Goal: Task Accomplishment & Management: Complete application form

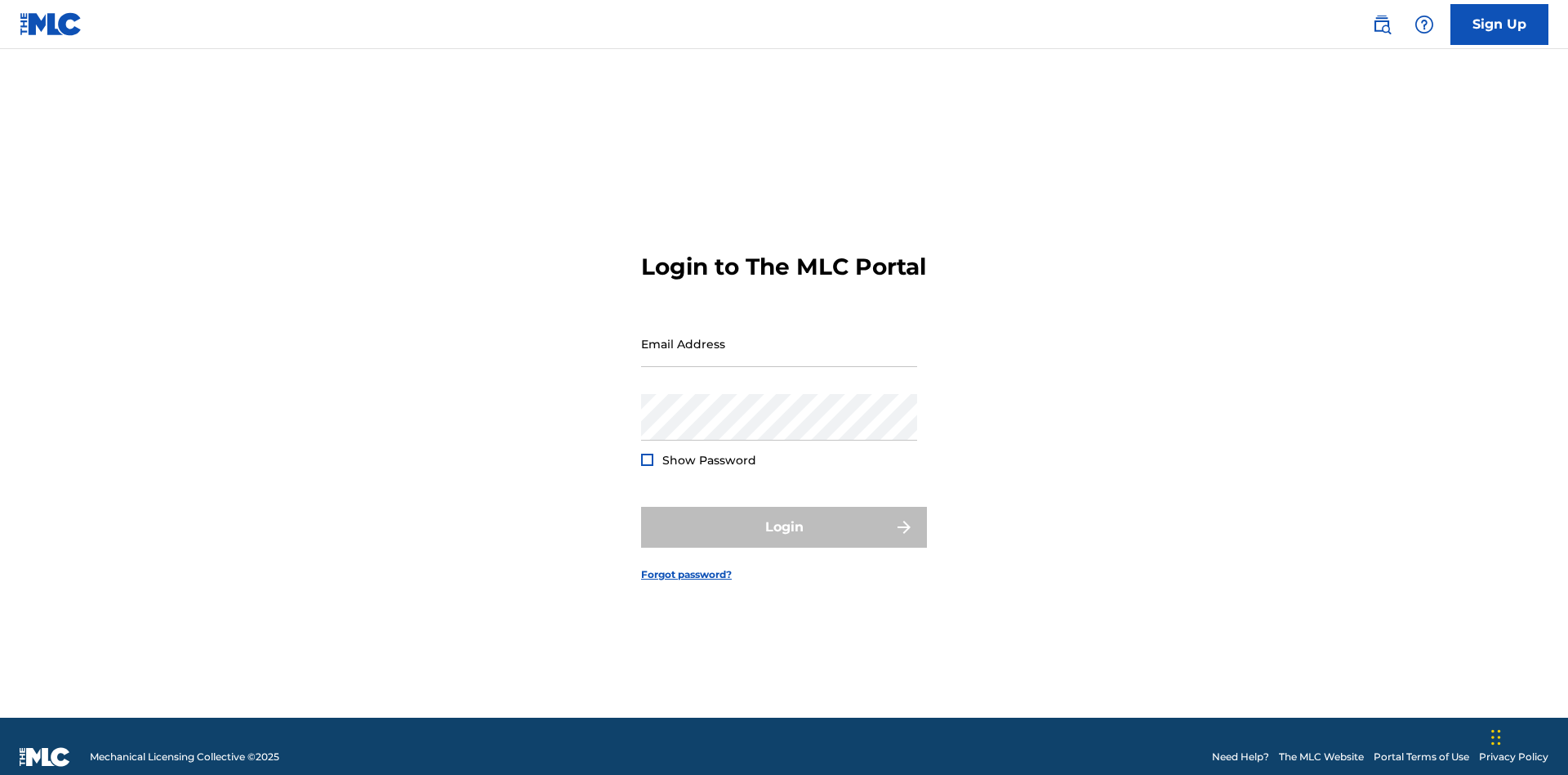
scroll to position [21, 0]
click at [1500, 24] on link "Sign Up" at bounding box center [1500, 24] width 98 height 41
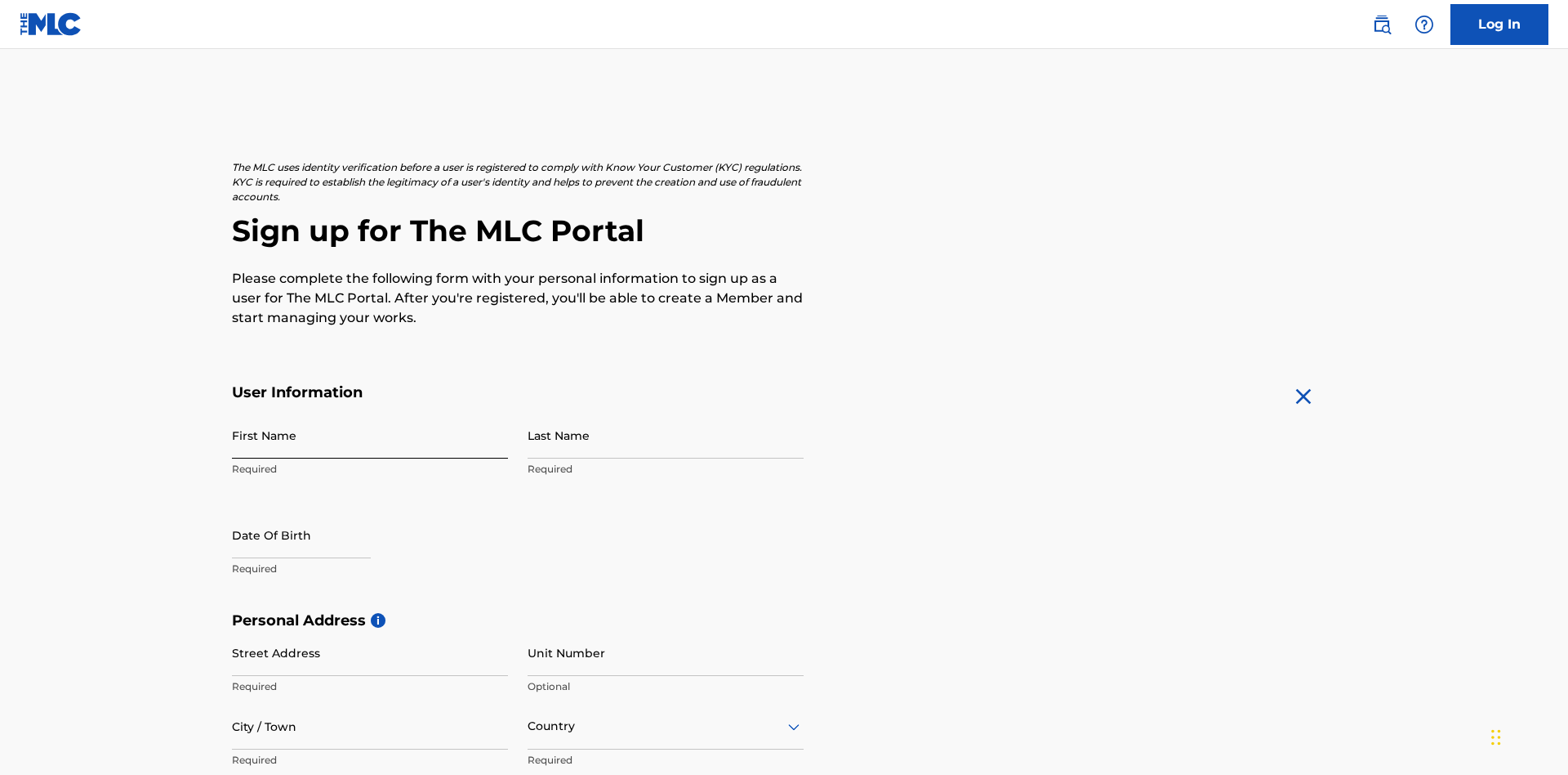
click at [370, 412] on input "First Name" at bounding box center [370, 435] width 276 height 46
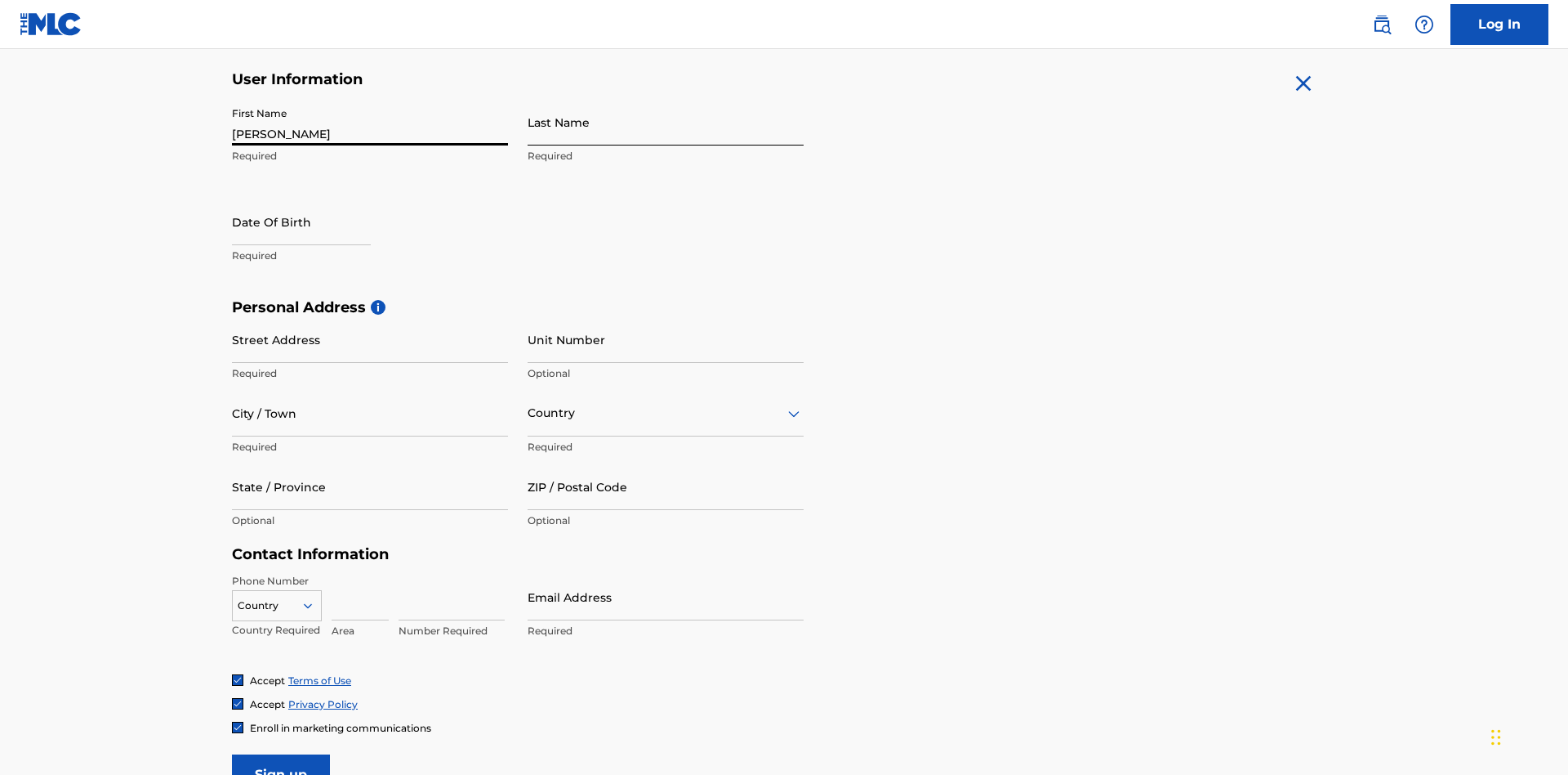
type input "Nicole"
click at [666, 122] on input "Last Name" at bounding box center [666, 121] width 276 height 46
type input "Ribble"
click at [314, 199] on input "text" at bounding box center [301, 222] width 139 height 46
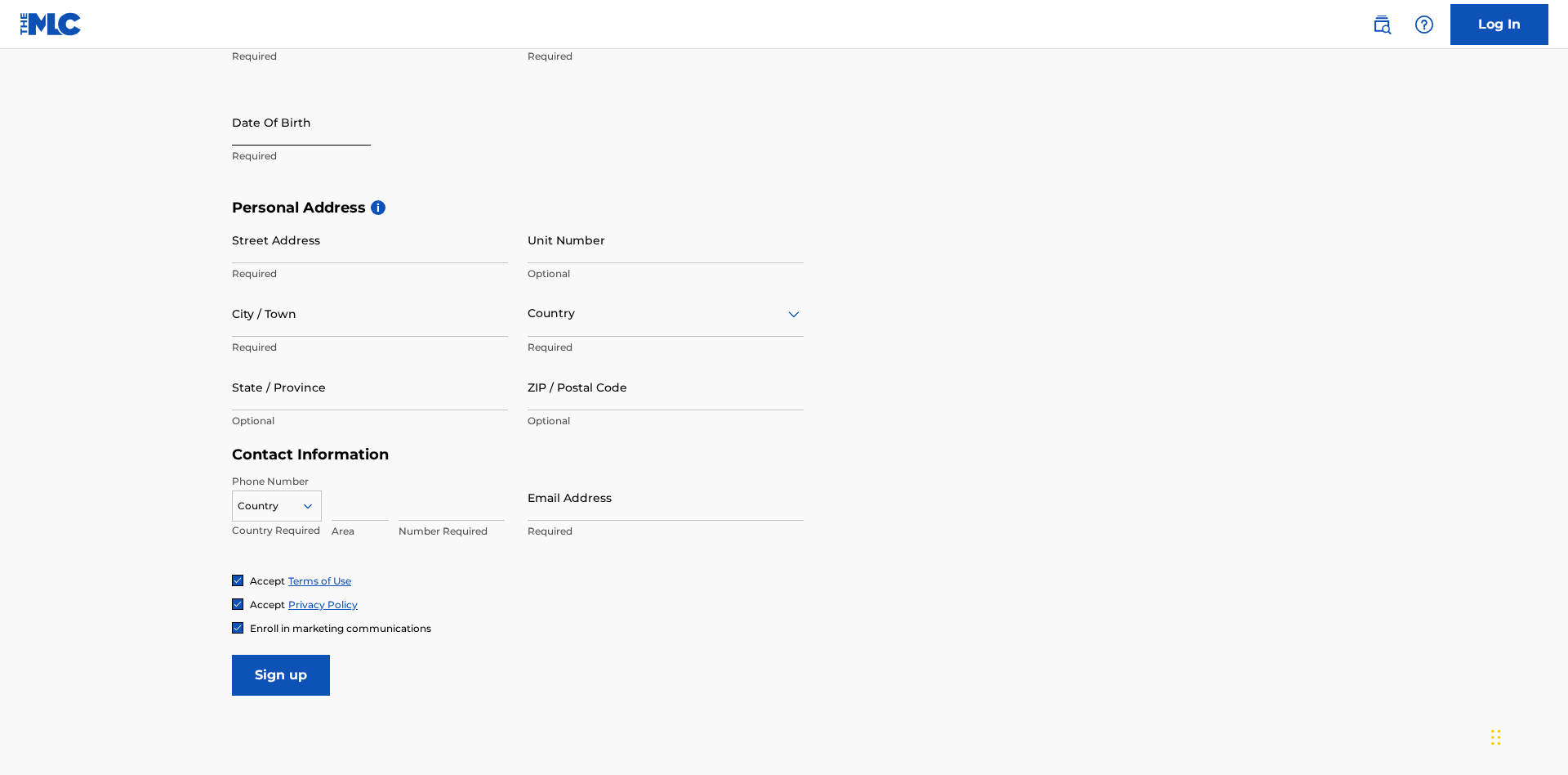
select select "8"
select select "2025"
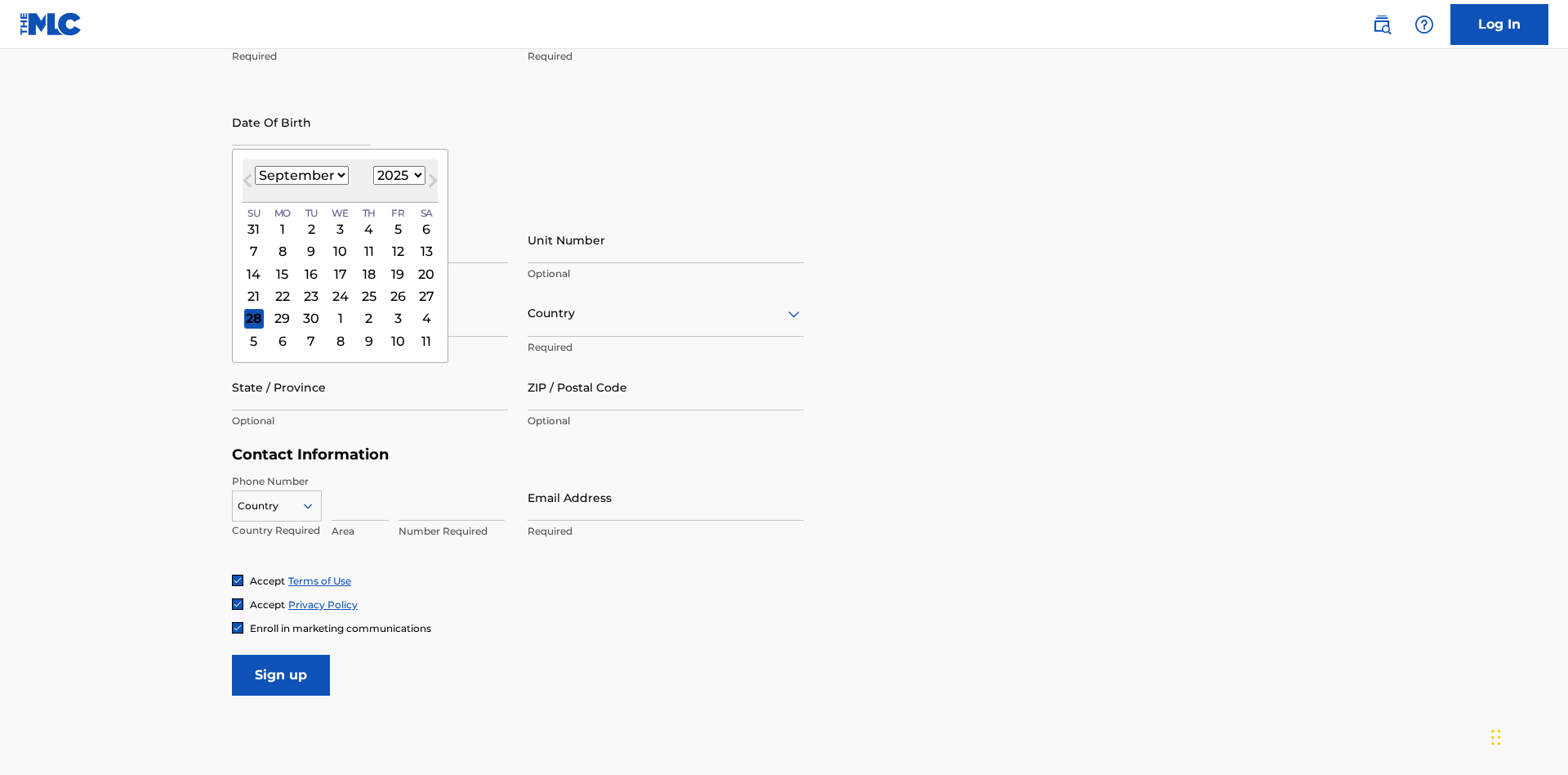
click at [300, 175] on select "January February March April May June July August September October November De…" at bounding box center [301, 175] width 94 height 19
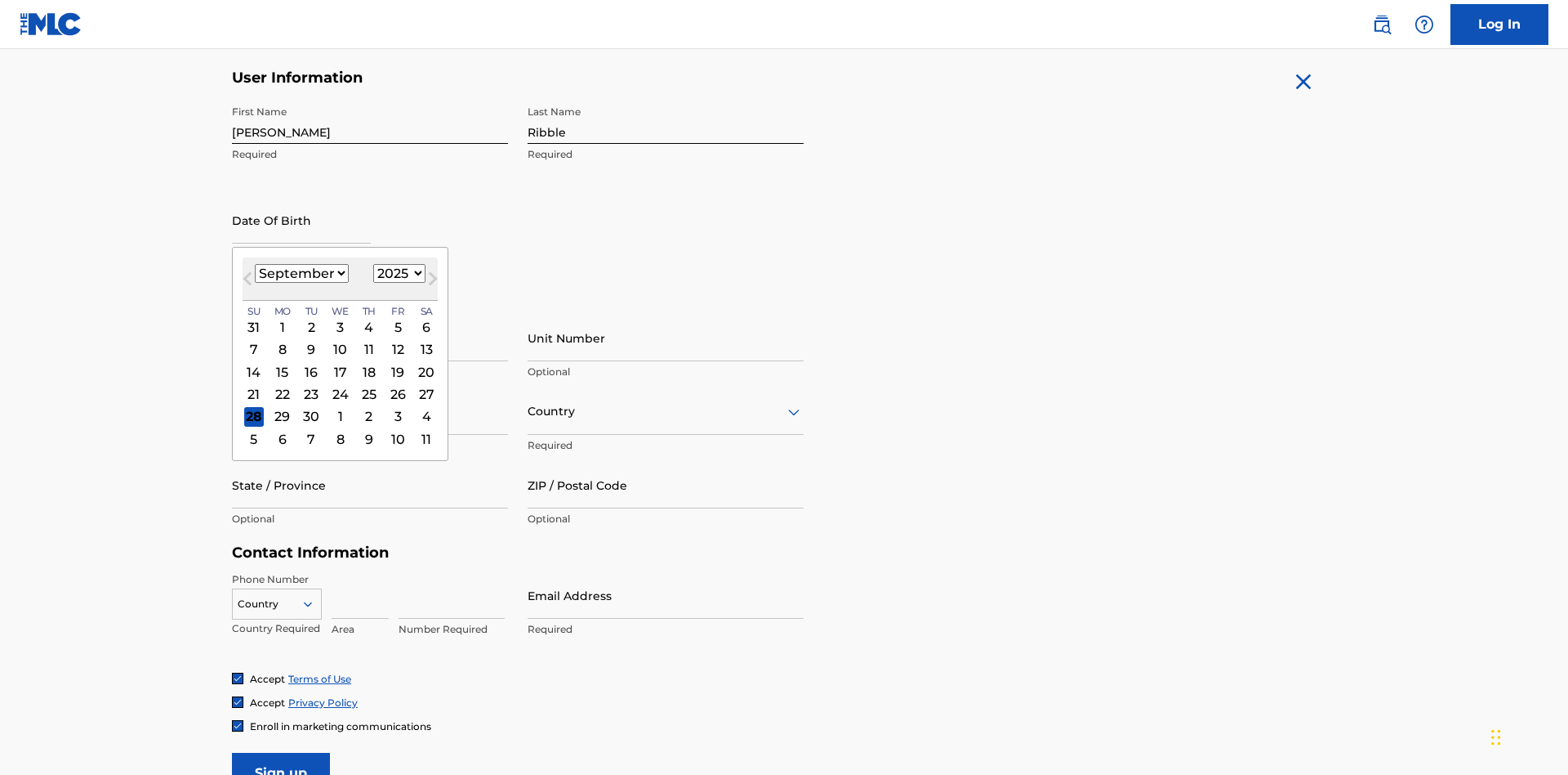
select select "0"
click at [397, 273] on select "1900 1901 1902 1903 1904 1905 1906 1907 1908 1909 1910 1911 1912 1913 1914 1915…" at bounding box center [399, 274] width 52 height 19
select select "1985"
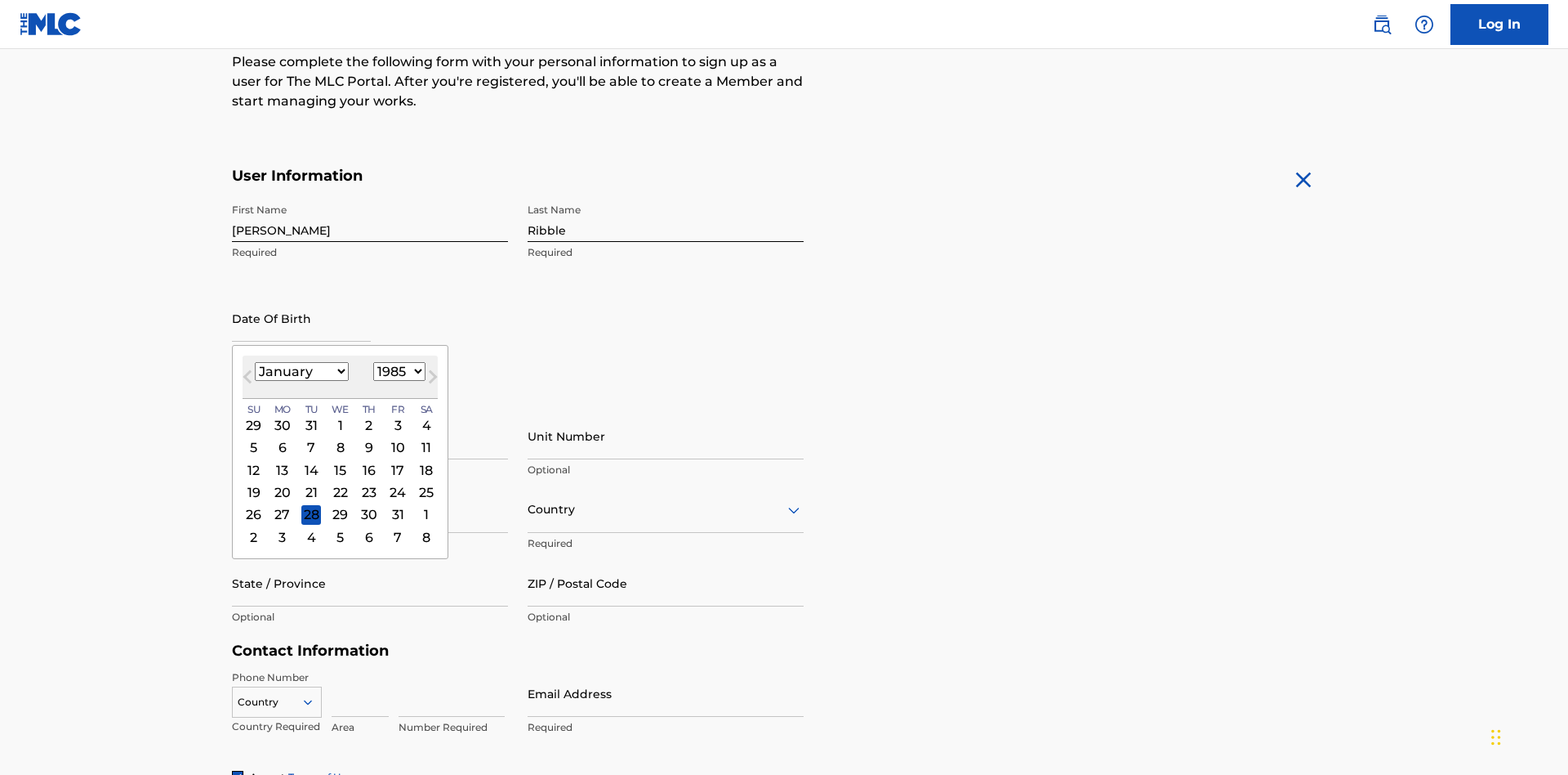
click at [397, 371] on select "1900 1901 1902 1903 1904 1905 1906 1907 1908 1909 1910 1911 1912 1913 1914 1915…" at bounding box center [399, 371] width 52 height 19
click at [311, 438] on div "8" at bounding box center [311, 447] width 20 height 20
type input "January 8 1985"
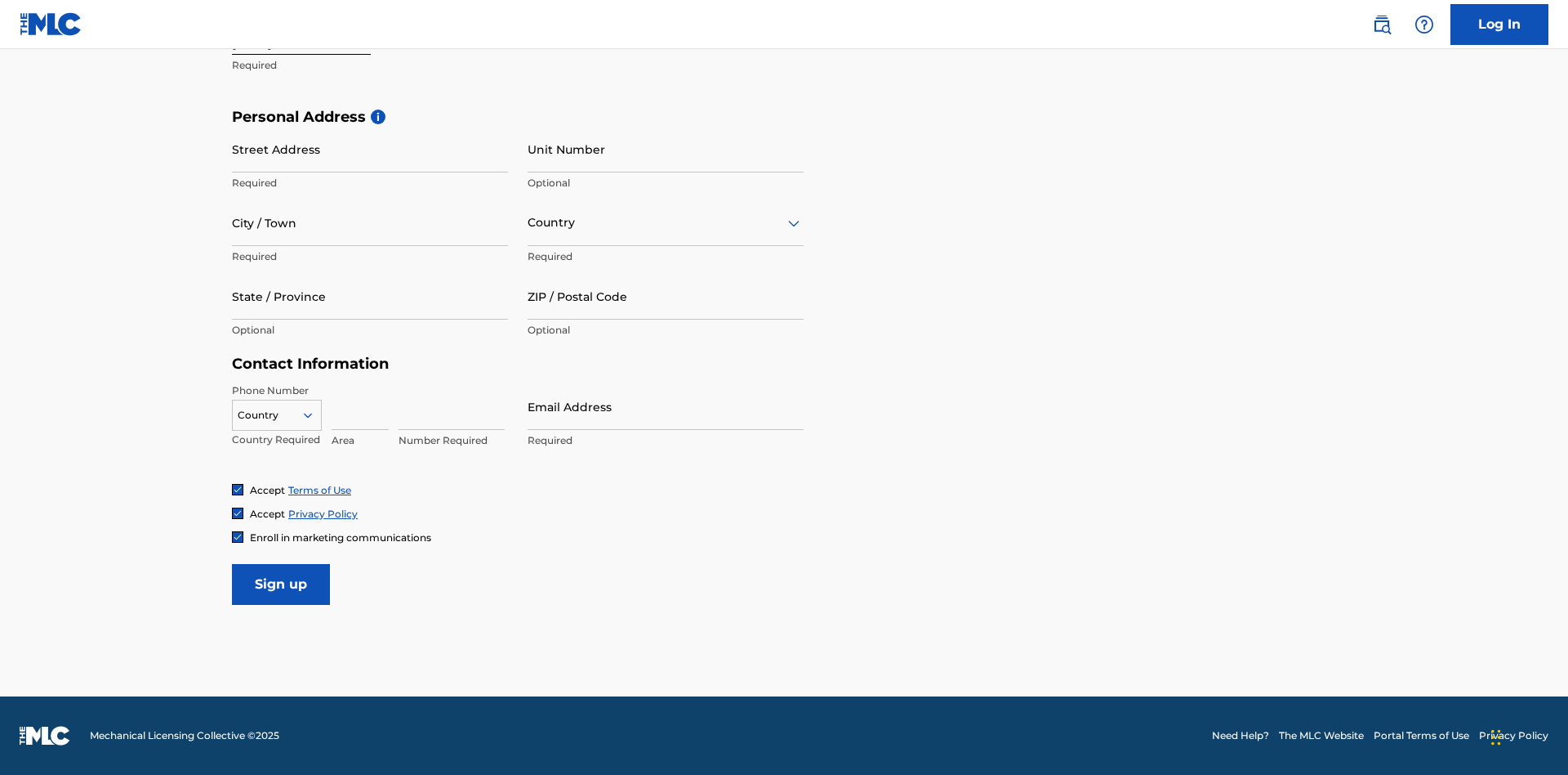
scroll to position [503, 0]
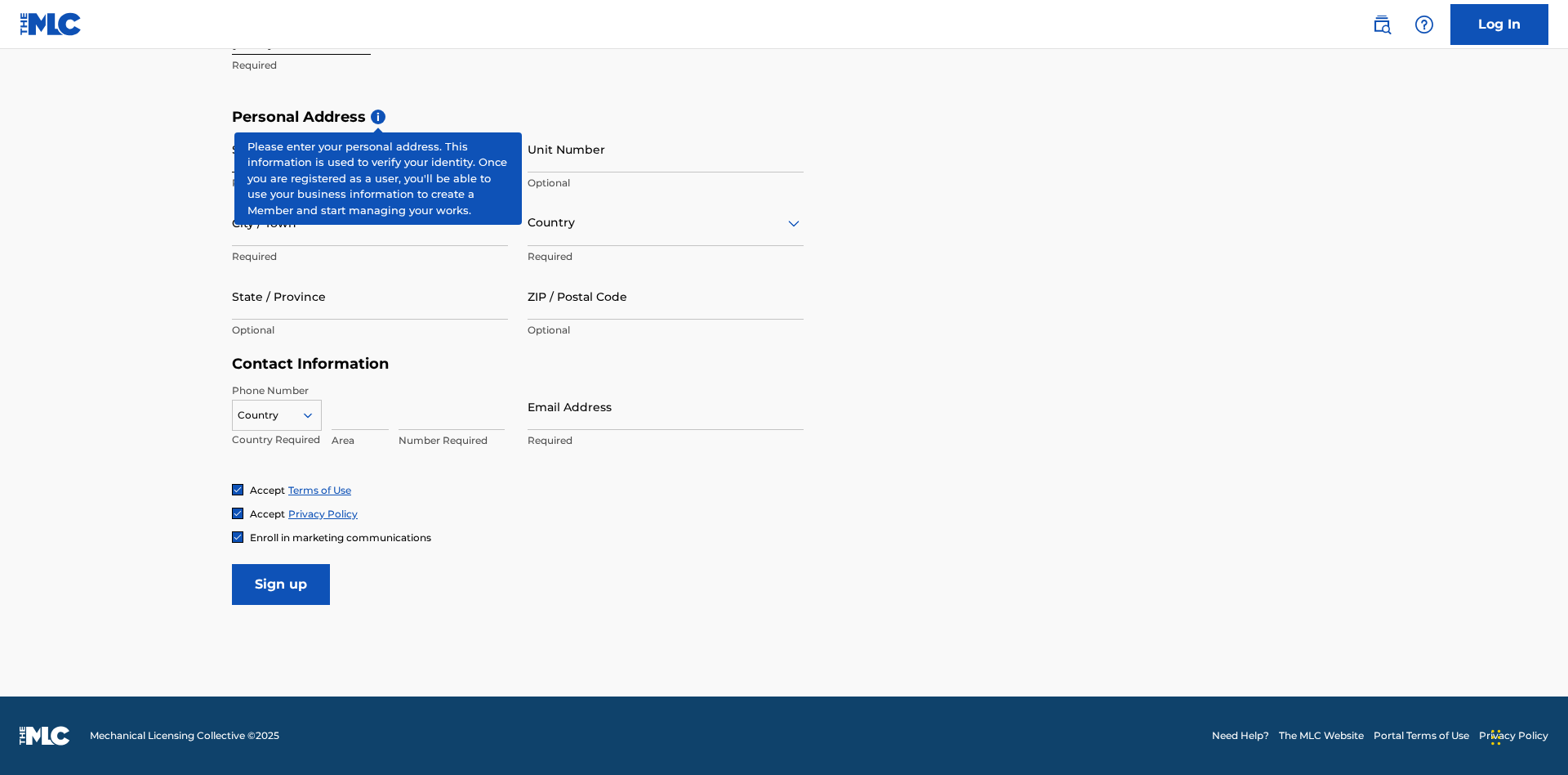
click at [370, 149] on input "Street Address" at bounding box center [370, 149] width 276 height 46
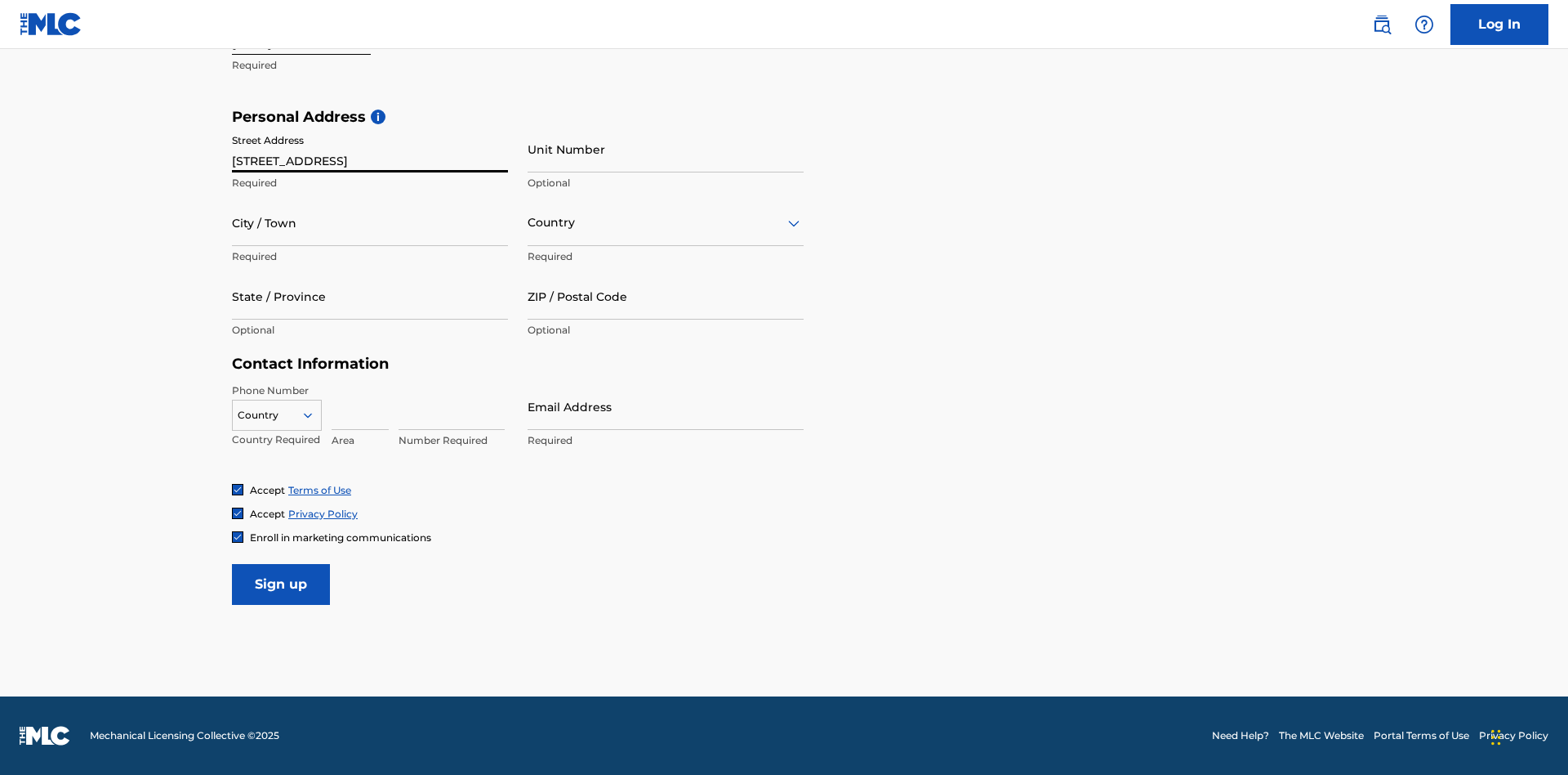
type input "9909 Elks Run Rd"
click at [370, 223] on input "City / Town" at bounding box center [370, 223] width 276 height 46
type input "Roseville"
click at [528, 223] on input "text" at bounding box center [528, 223] width 3 height 17
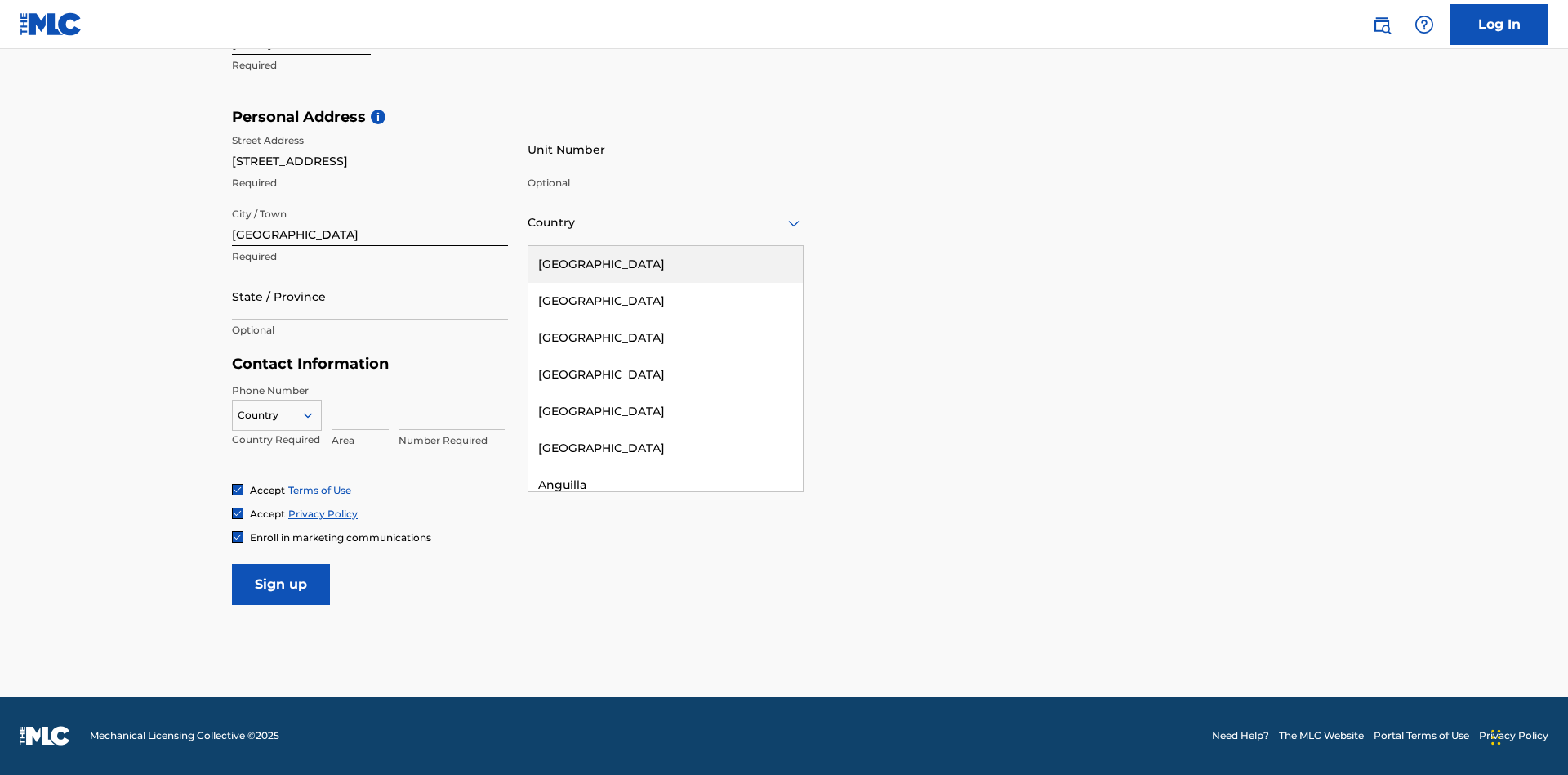
click at [666, 264] on div "United States" at bounding box center [666, 264] width 275 height 37
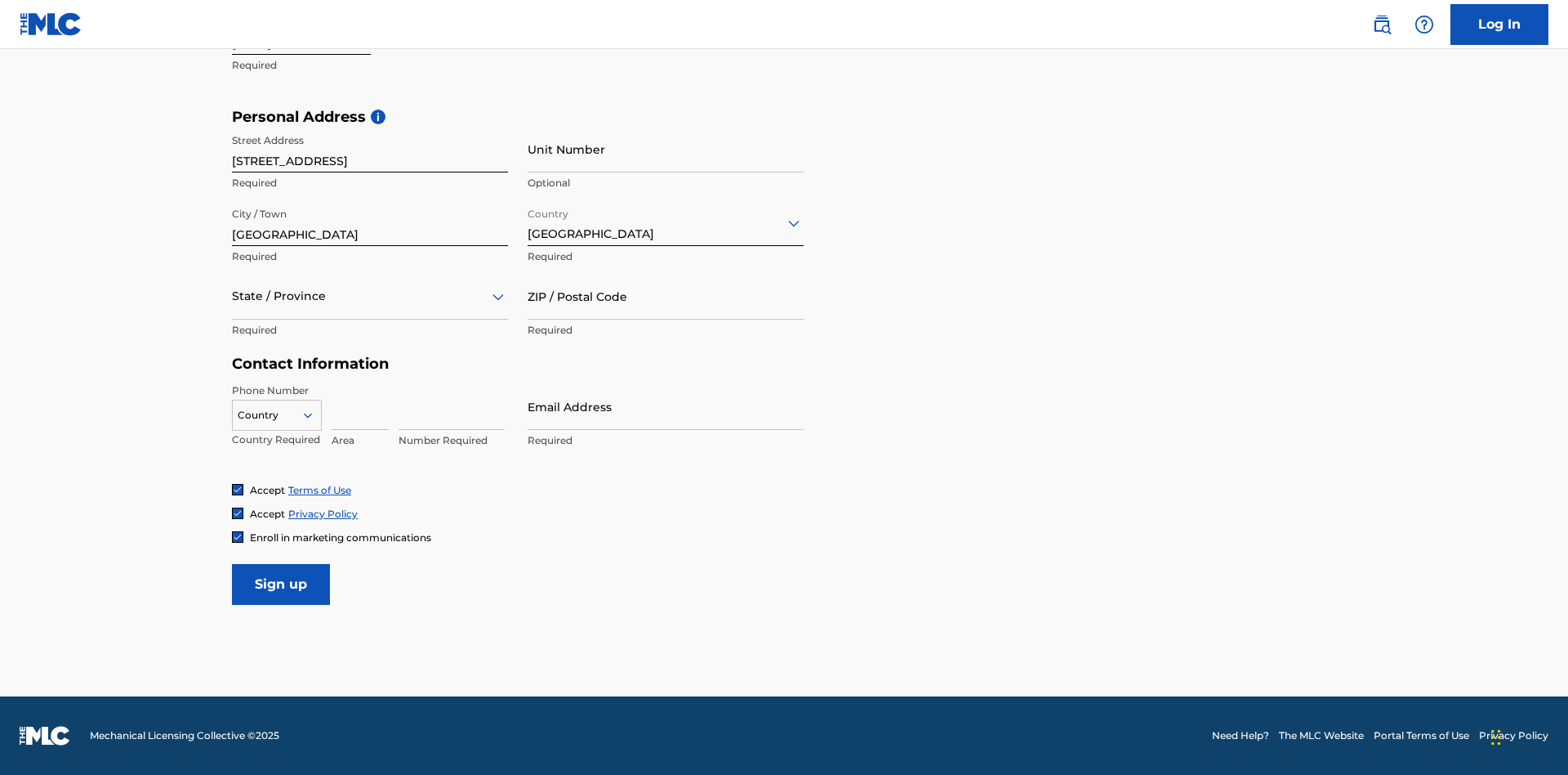
click at [370, 296] on div at bounding box center [370, 297] width 276 height 21
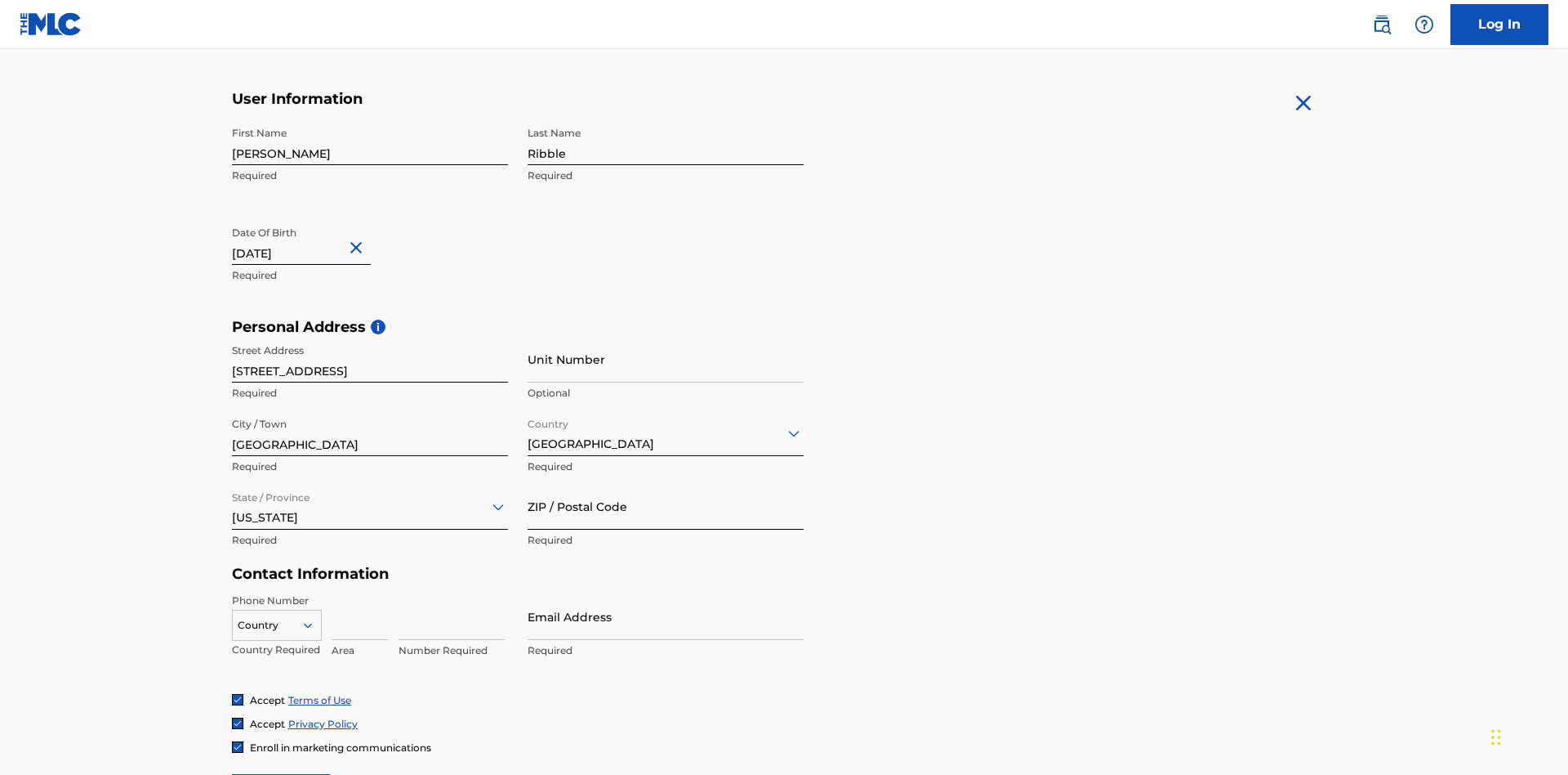
click at [666, 483] on input "ZIP / Postal Code" at bounding box center [666, 506] width 276 height 46
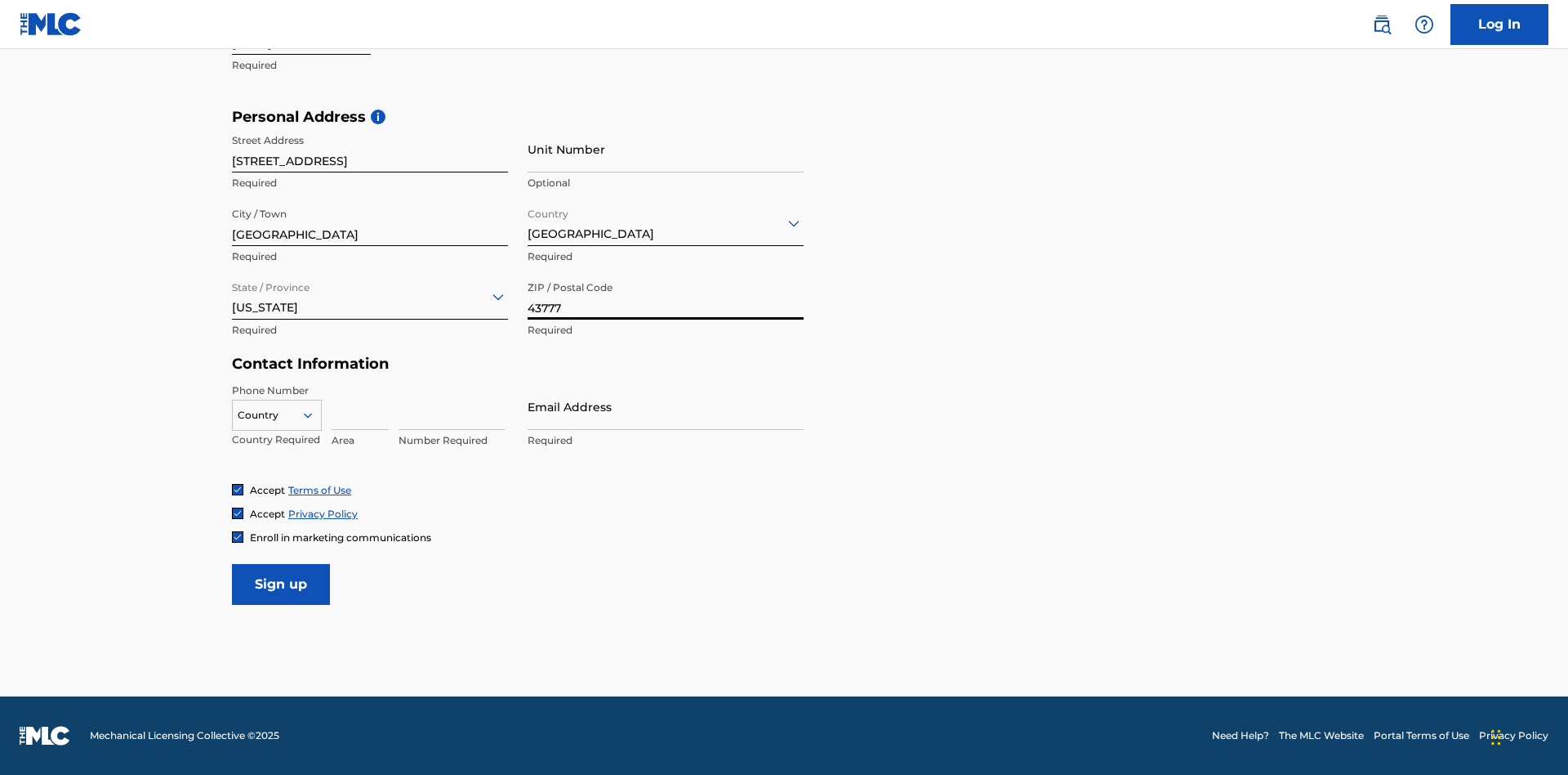
type input "43777"
click at [314, 414] on icon at bounding box center [308, 415] width 15 height 15
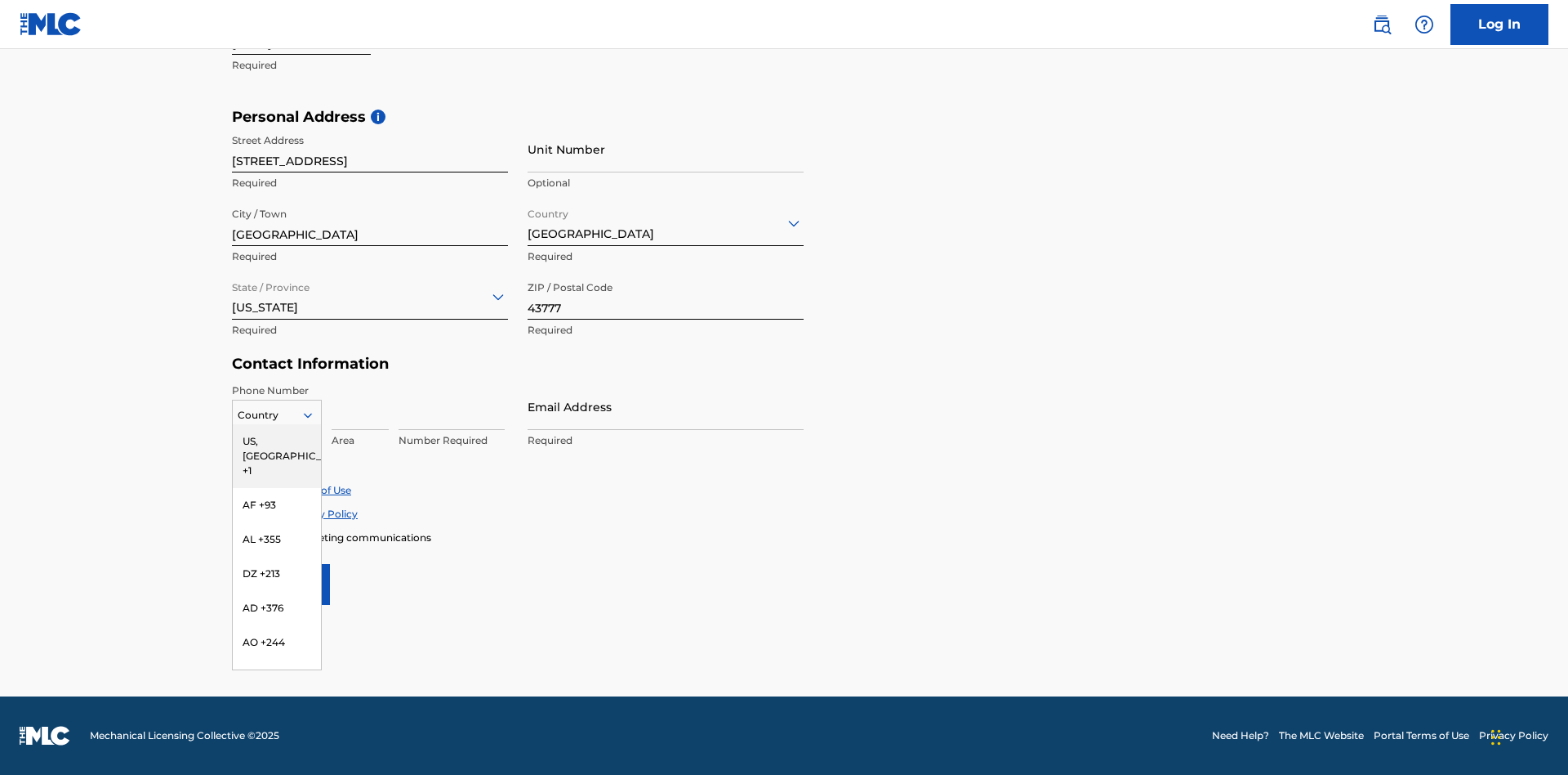
click at [276, 441] on div "US, [GEOGRAPHIC_DATA] +1" at bounding box center [276, 456] width 88 height 63
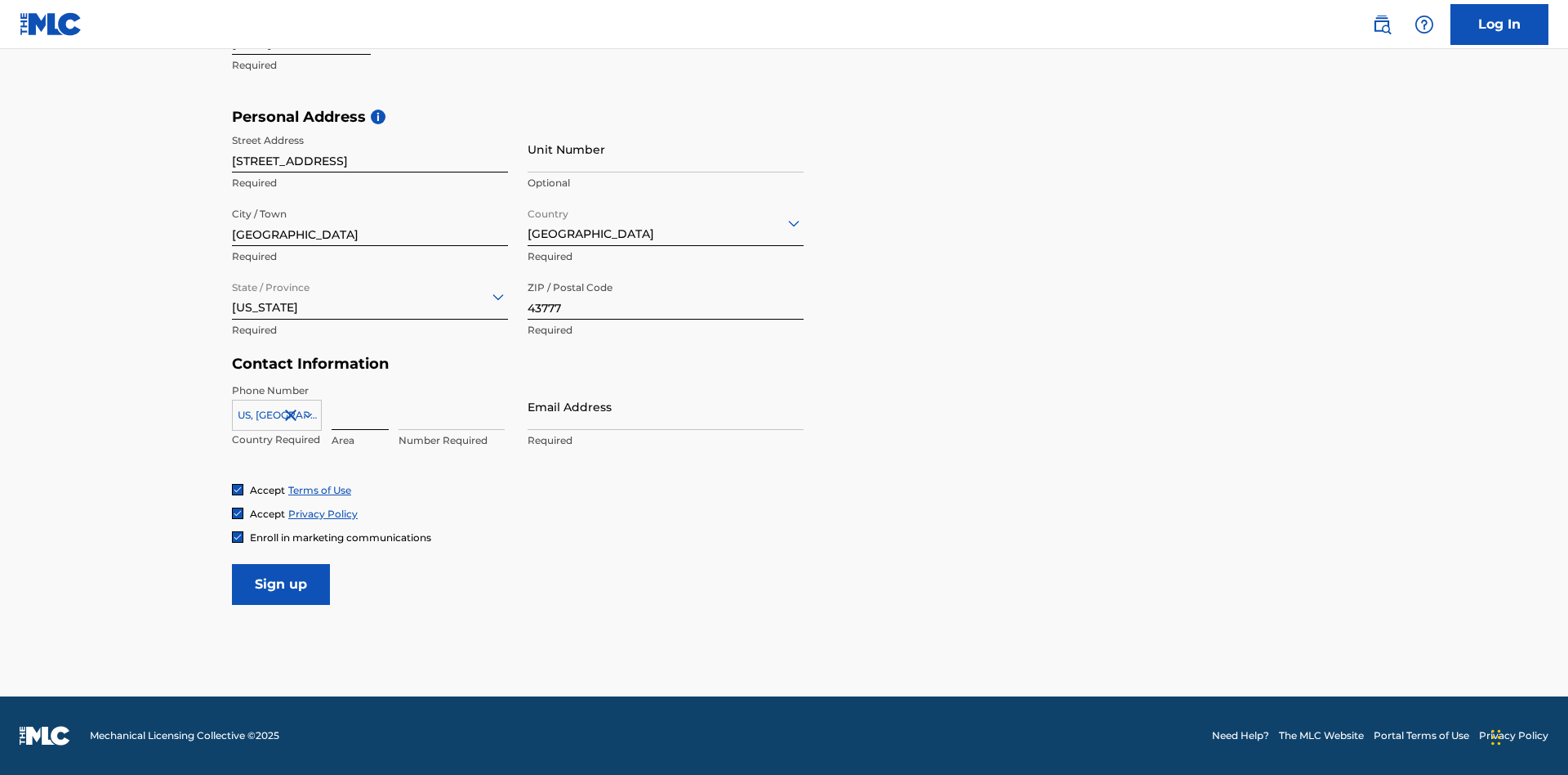
click at [360, 406] on input at bounding box center [360, 406] width 57 height 46
type input "740"
click at [452, 406] on input at bounding box center [452, 406] width 106 height 46
type input "8086351"
click at [666, 406] on input "Email Address" at bounding box center [666, 406] width 276 height 46
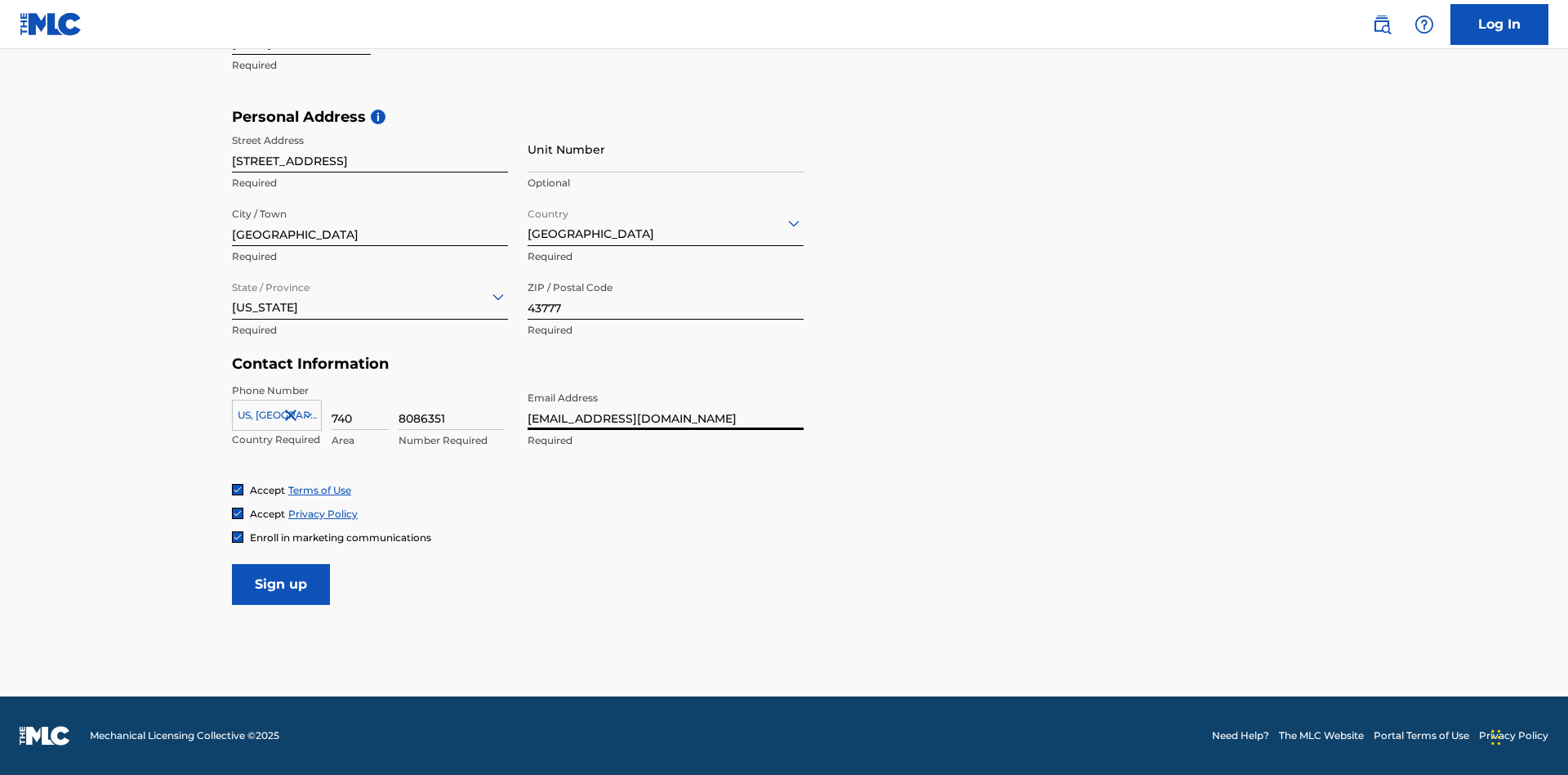
scroll to position [0, 42]
type input "[EMAIL_ADDRESS][DOMAIN_NAME]"
click at [281, 584] on input "Sign up" at bounding box center [281, 584] width 98 height 41
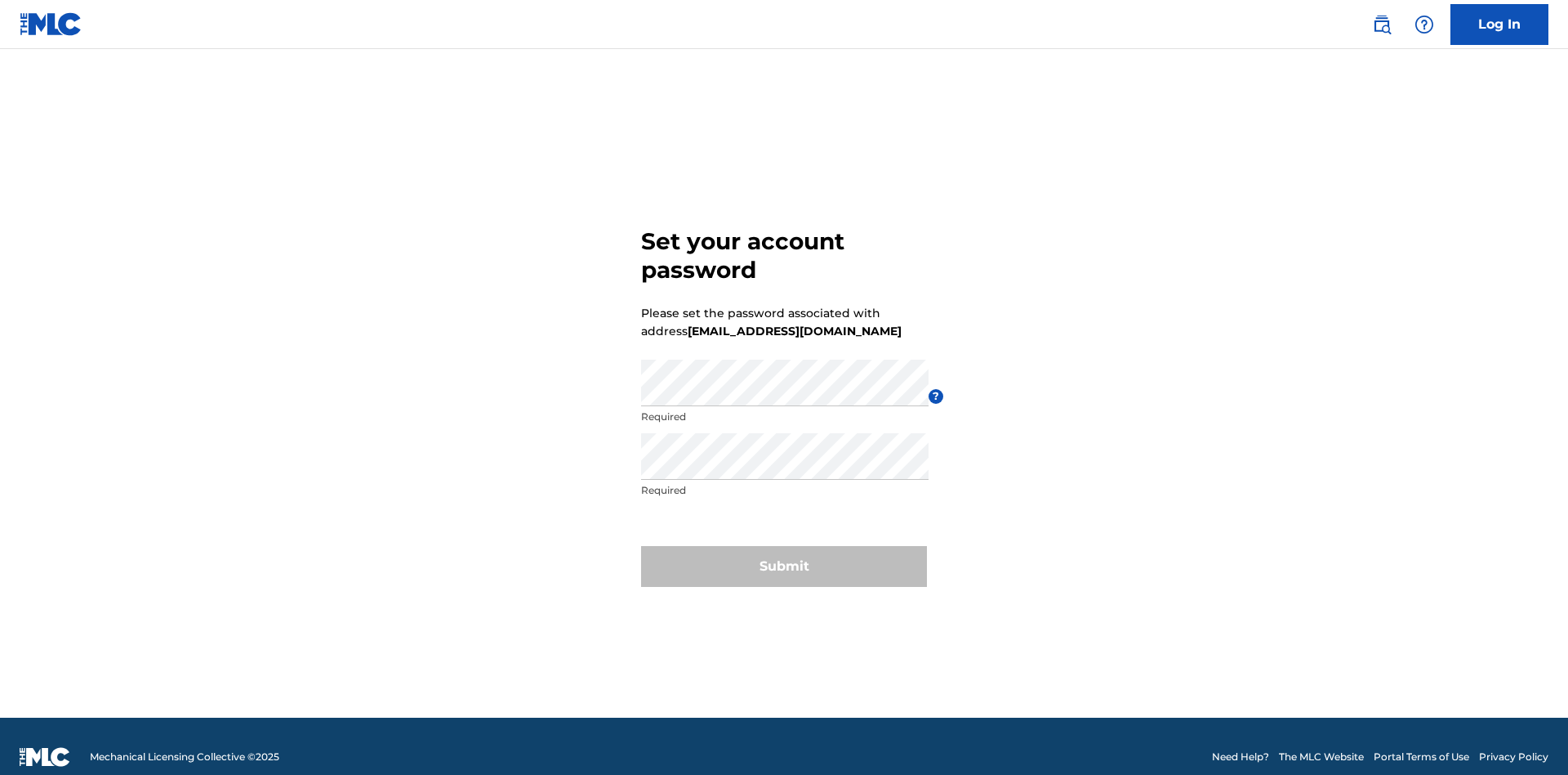
scroll to position [21, 0]
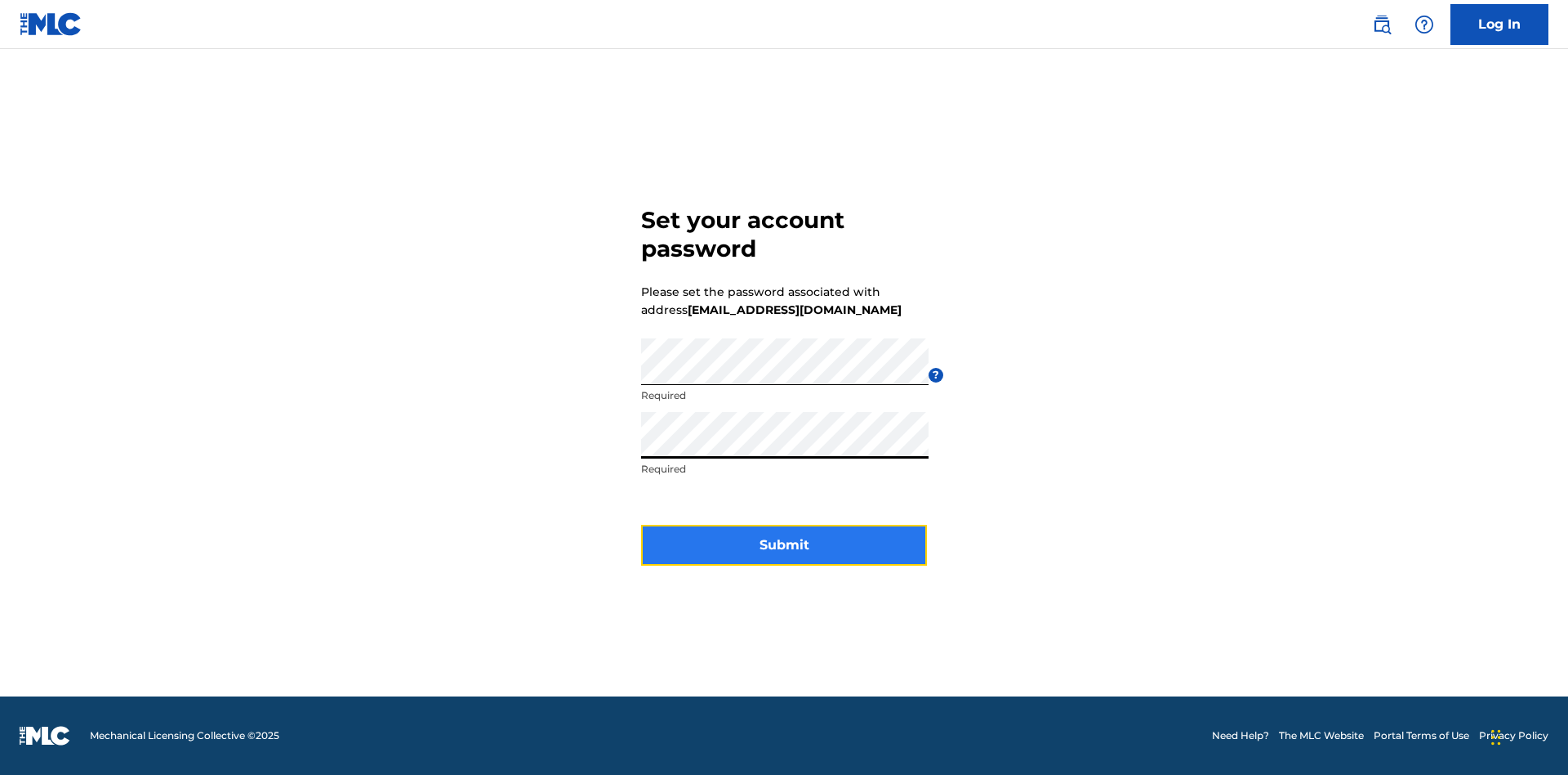
click at [784, 555] on button "Submit" at bounding box center [784, 545] width 286 height 41
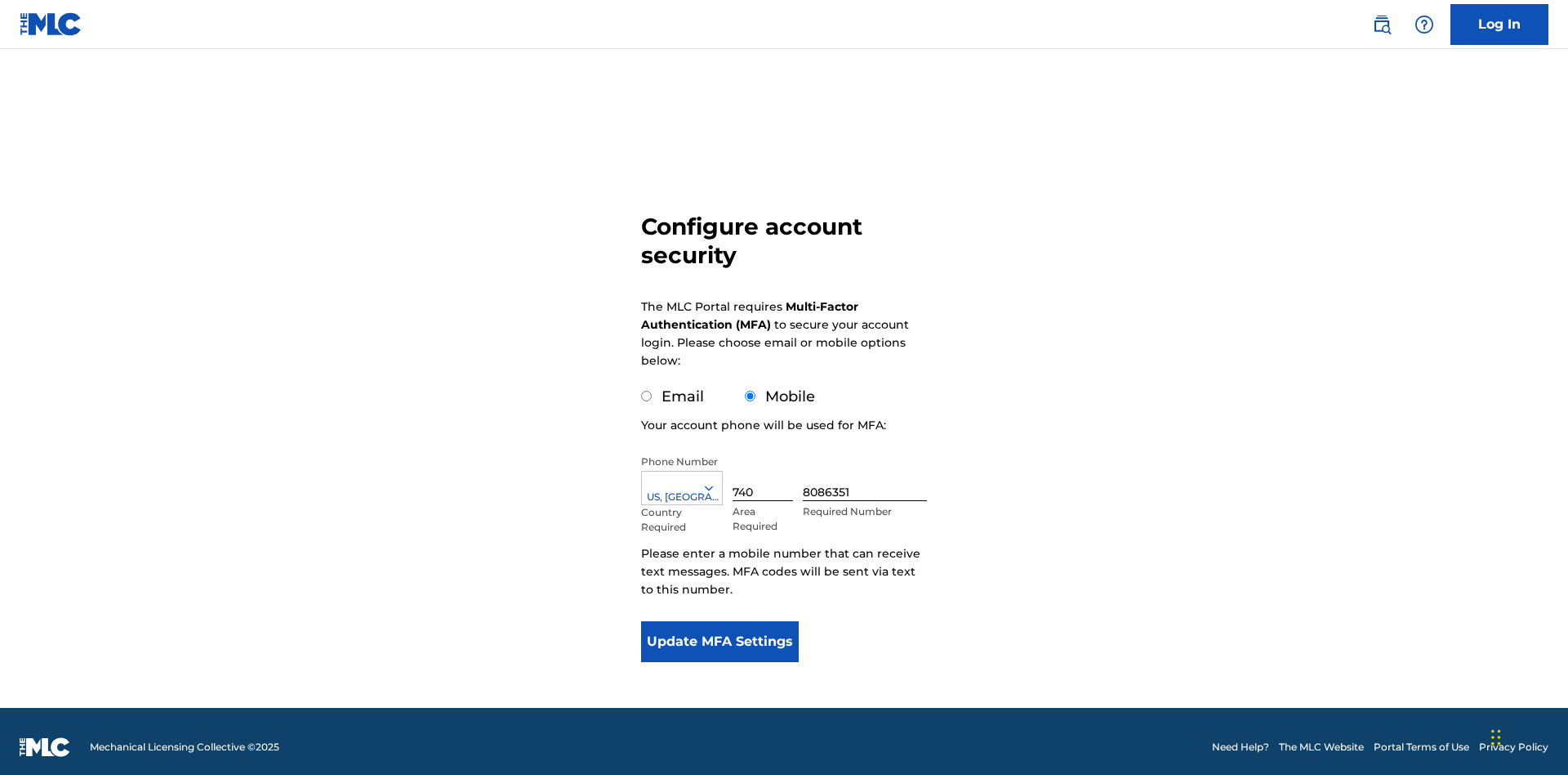
scroll to position [0, 0]
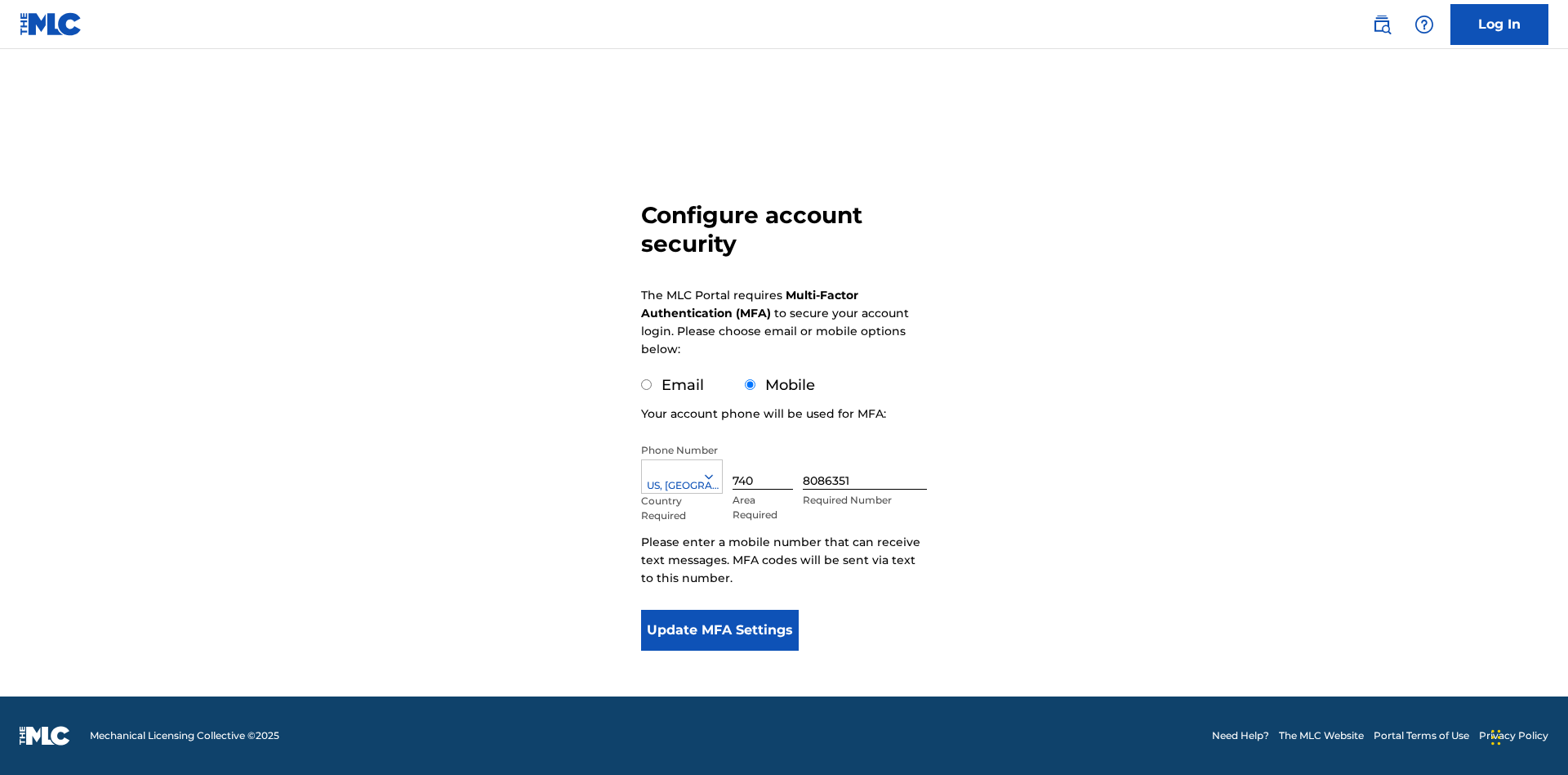
click at [647, 385] on input "Email" at bounding box center [646, 384] width 10 height 10
radio input "true"
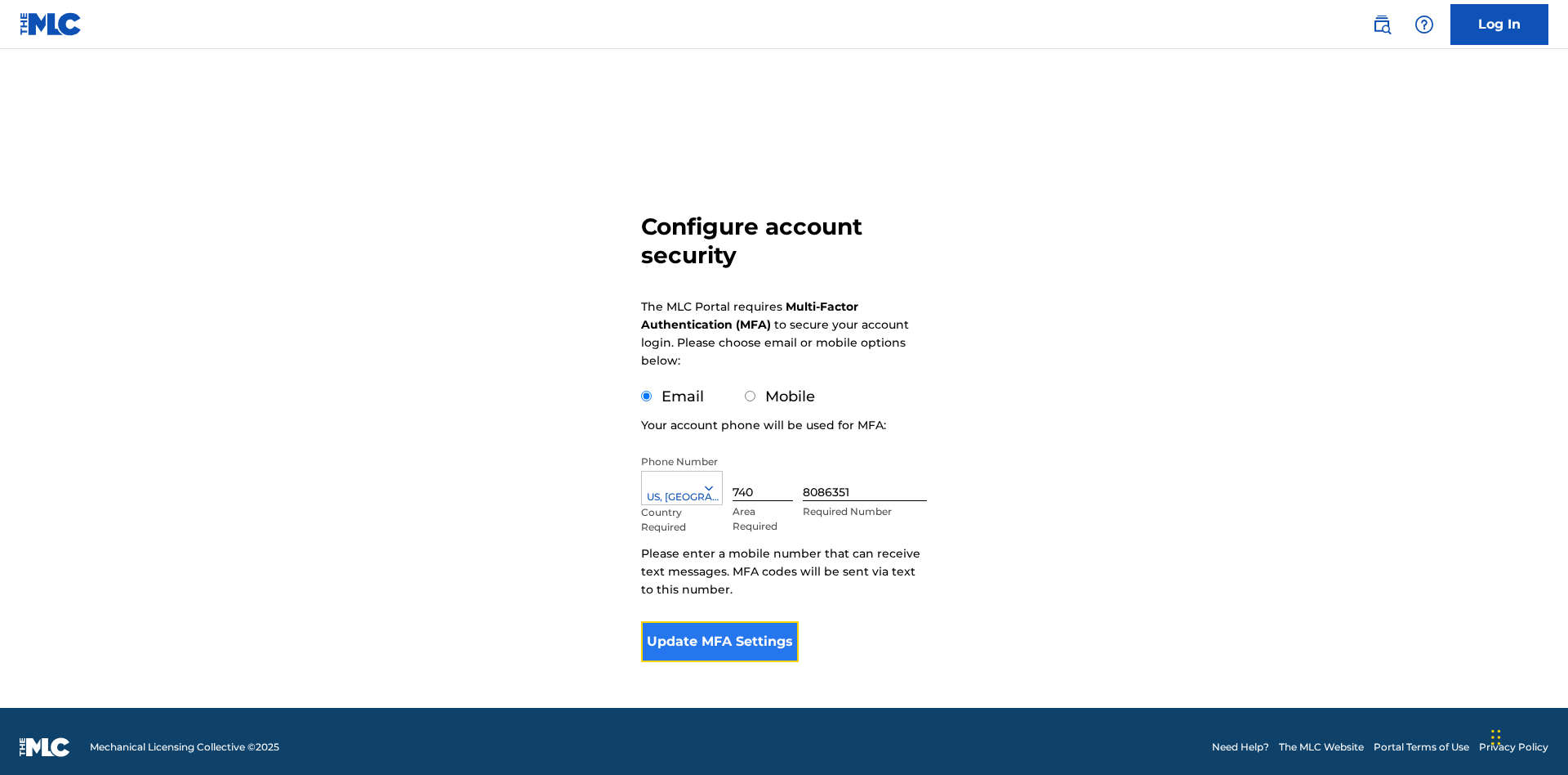
click at [720, 622] on button "Update MFA Settings" at bounding box center [720, 641] width 158 height 41
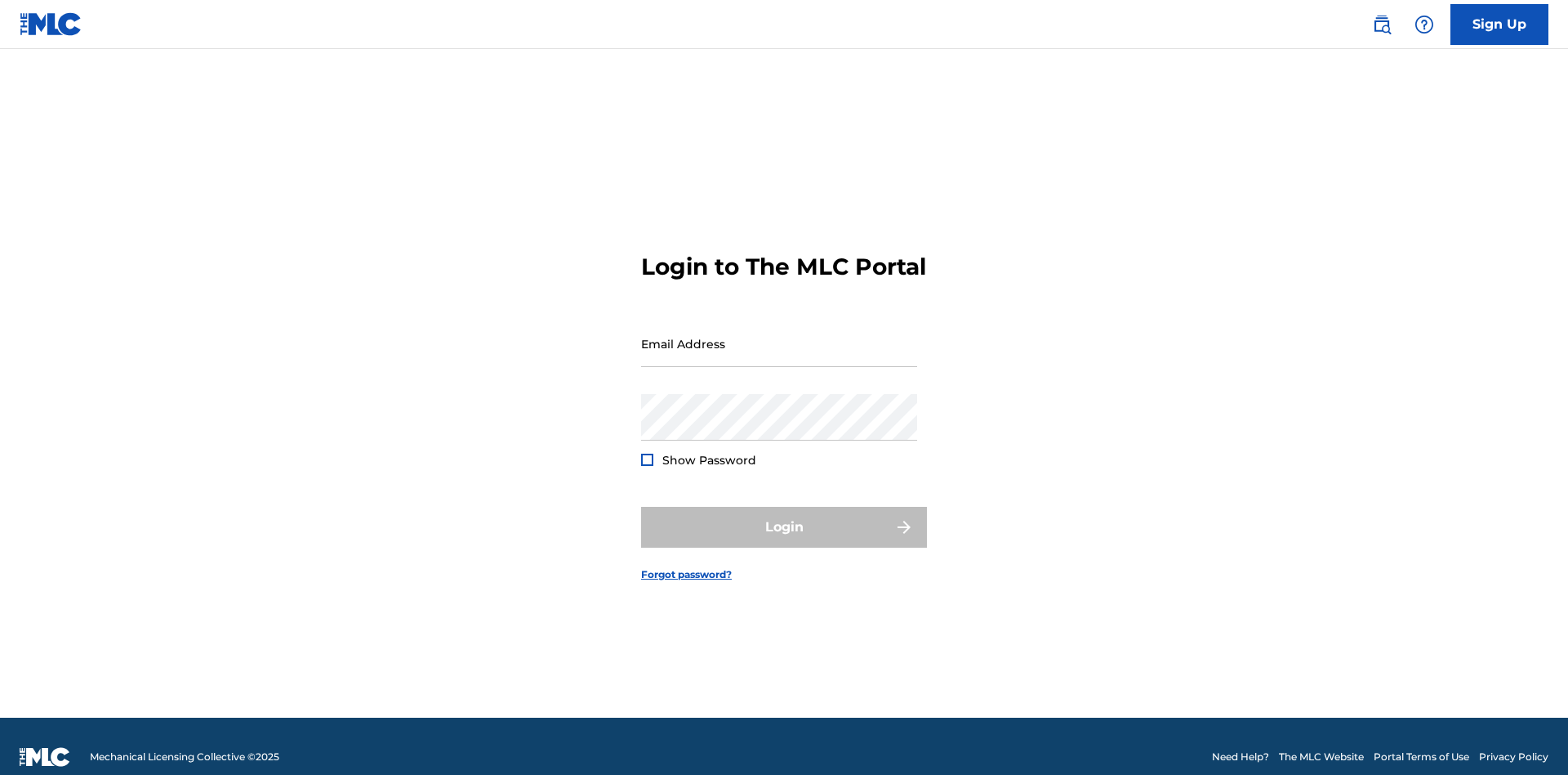
scroll to position [21, 0]
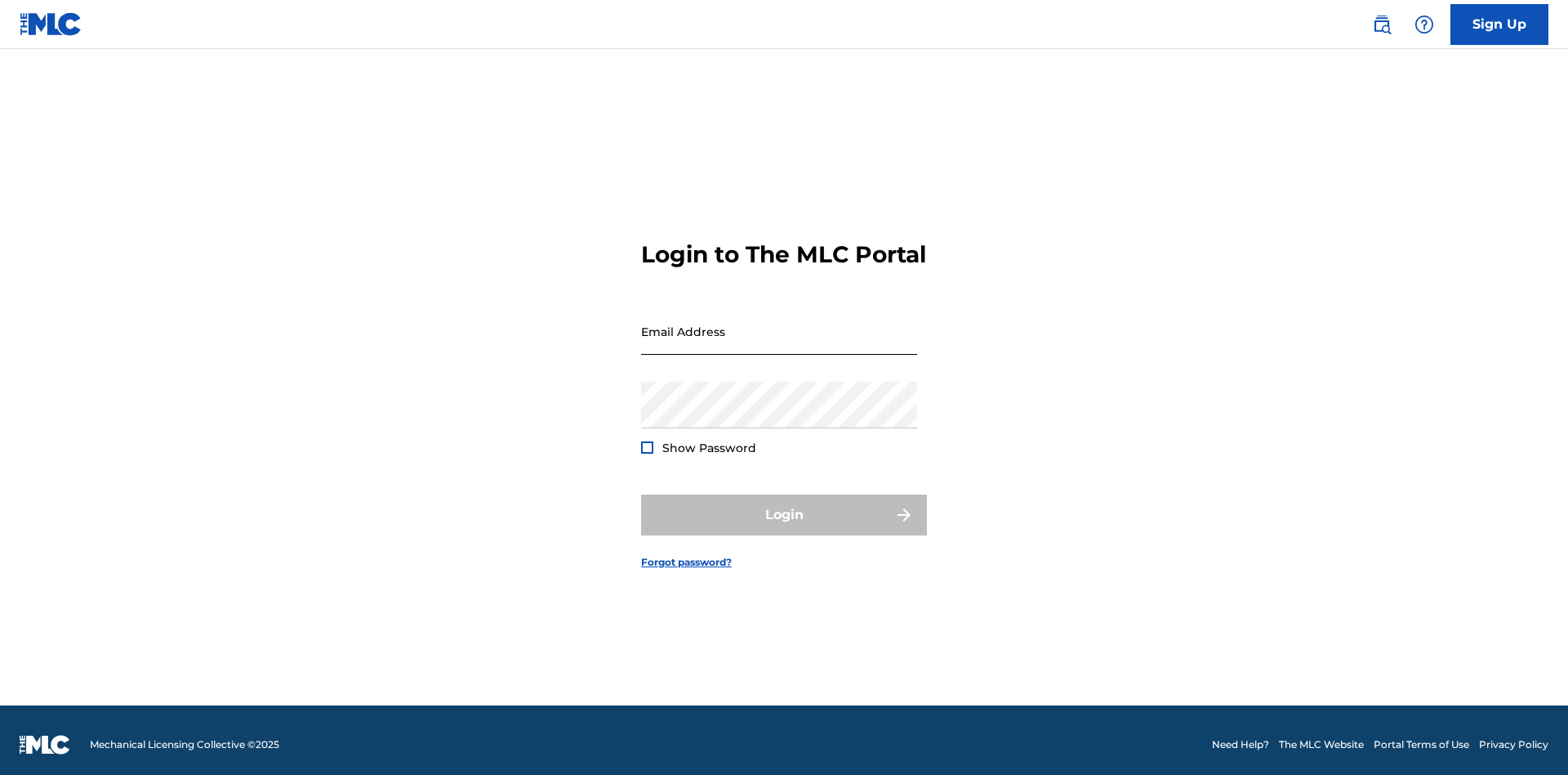
click at [779, 336] on input "Email Address" at bounding box center [779, 331] width 276 height 46
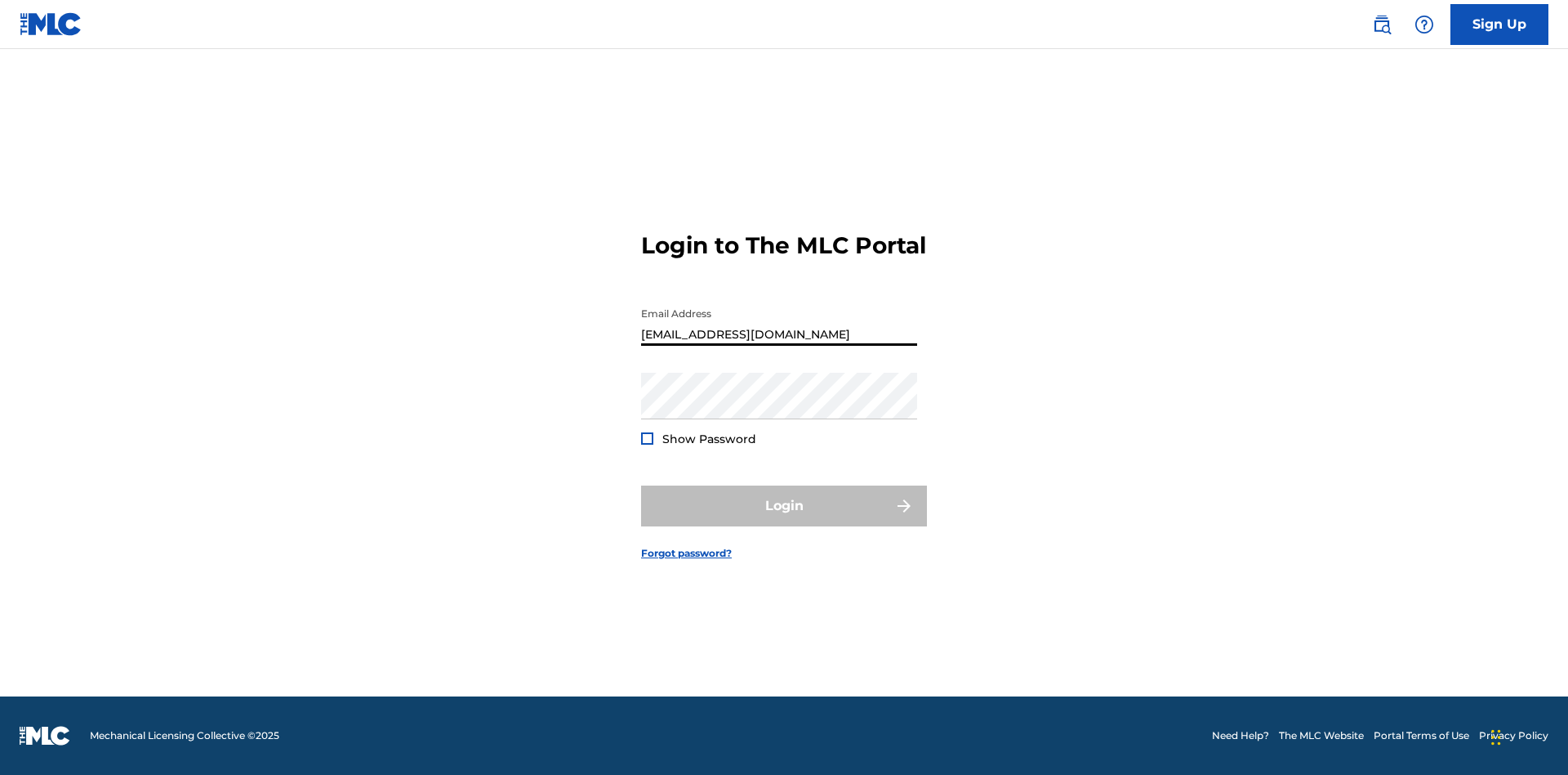
type input "[EMAIL_ADDRESS][DOMAIN_NAME]"
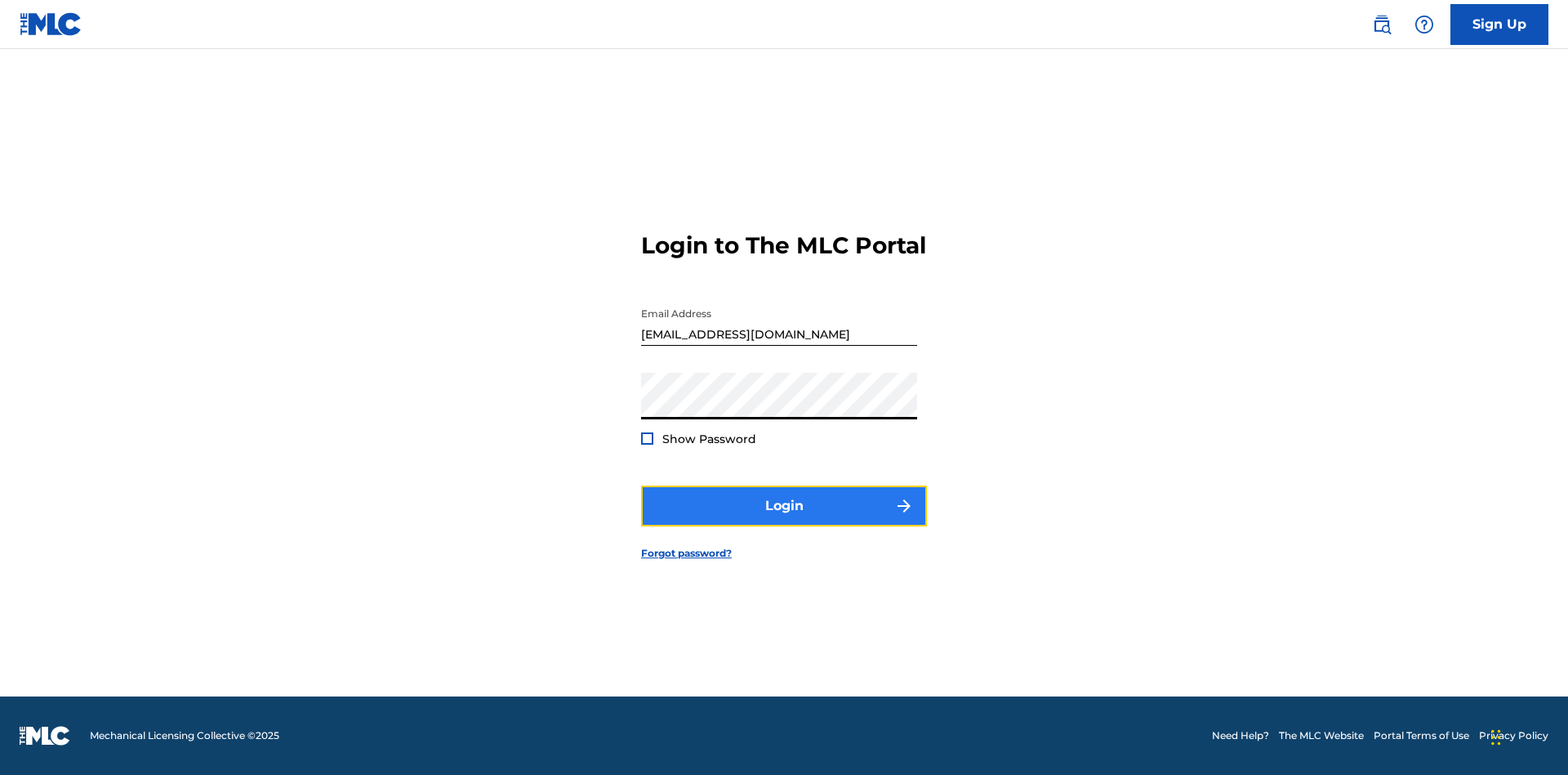
click at [784, 520] on button "Login" at bounding box center [784, 505] width 286 height 41
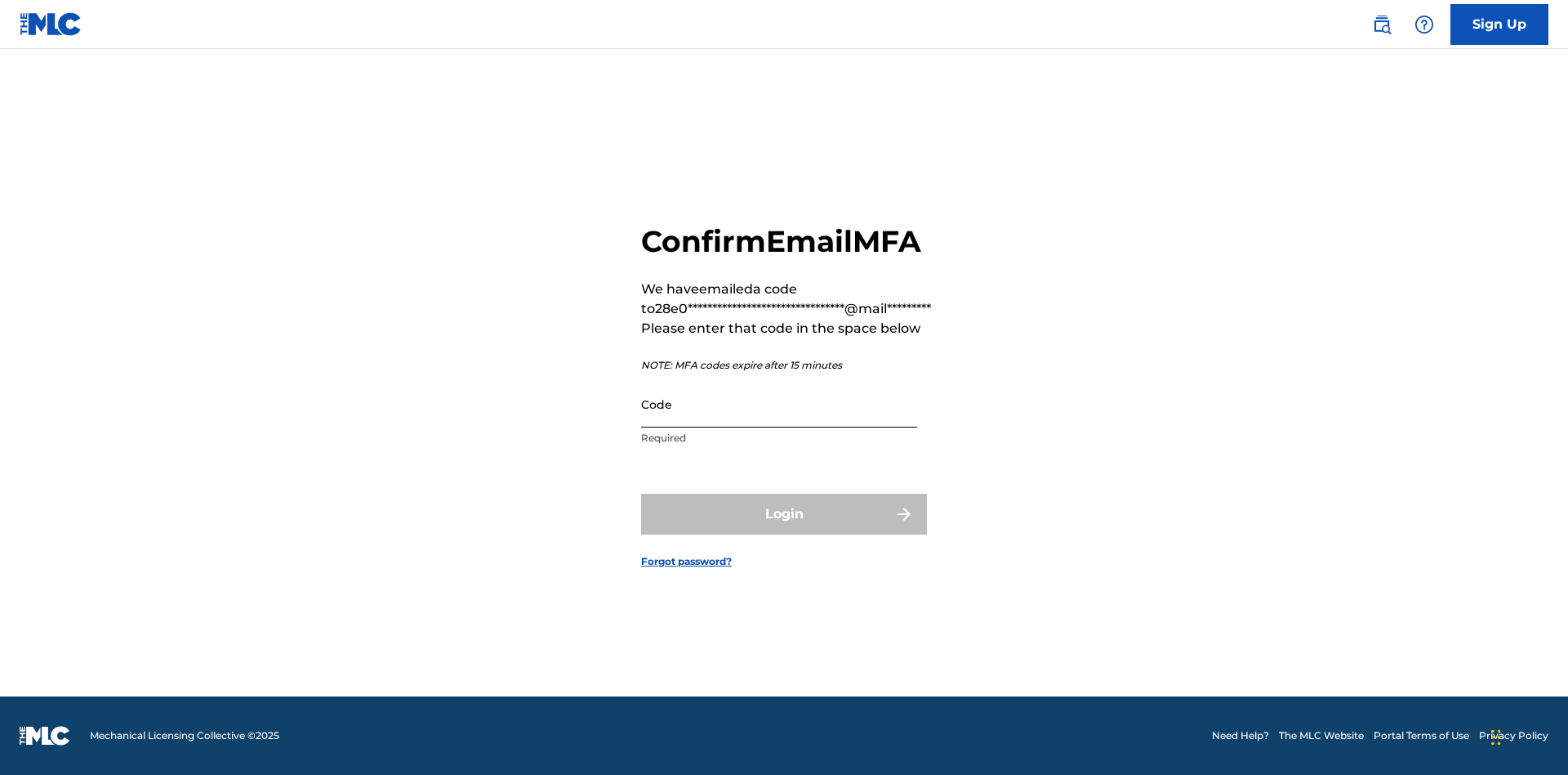
click at [779, 404] on input "Code" at bounding box center [779, 404] width 276 height 46
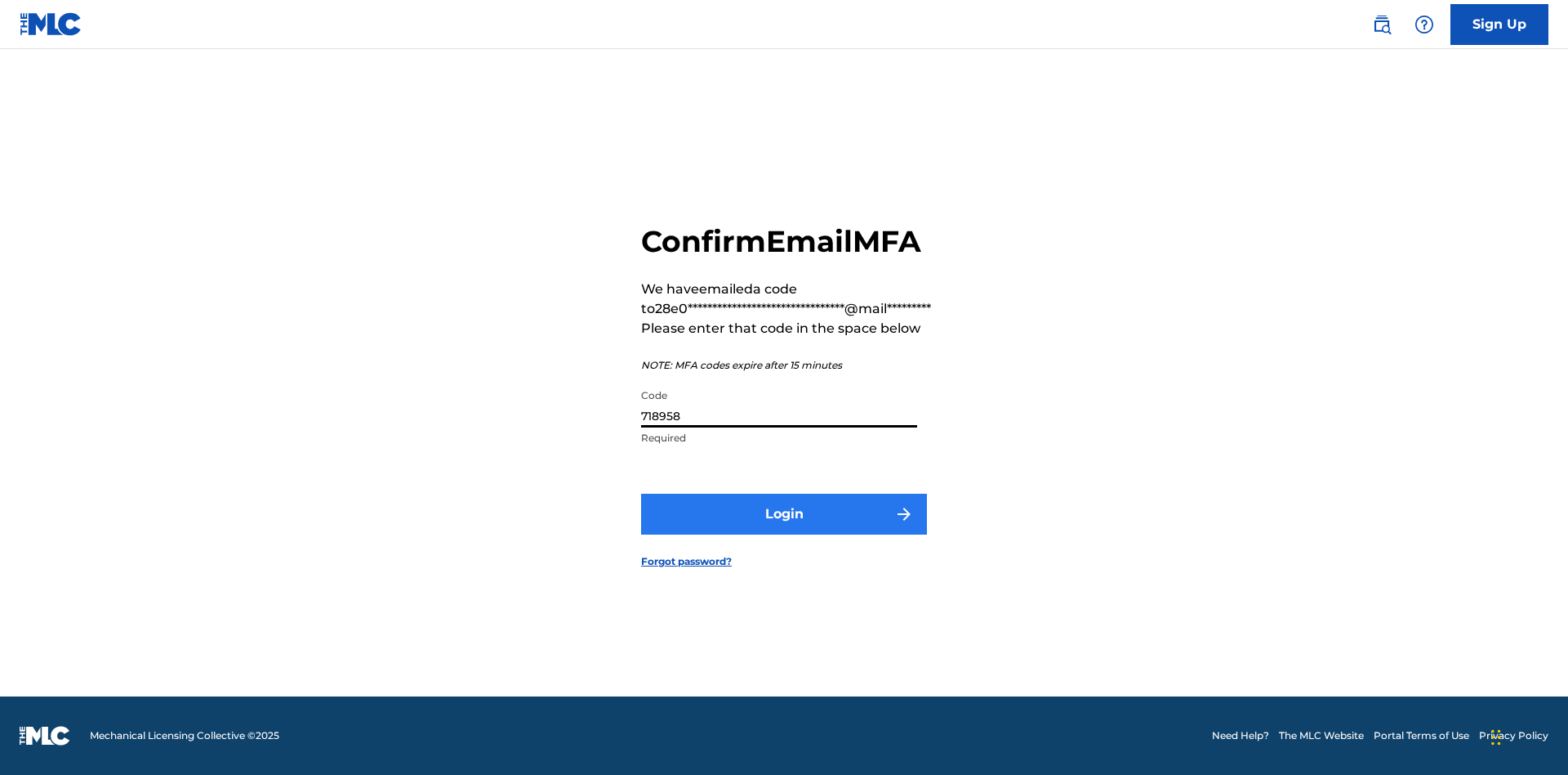
type input "718958"
click at [784, 514] on button "Login" at bounding box center [784, 514] width 286 height 41
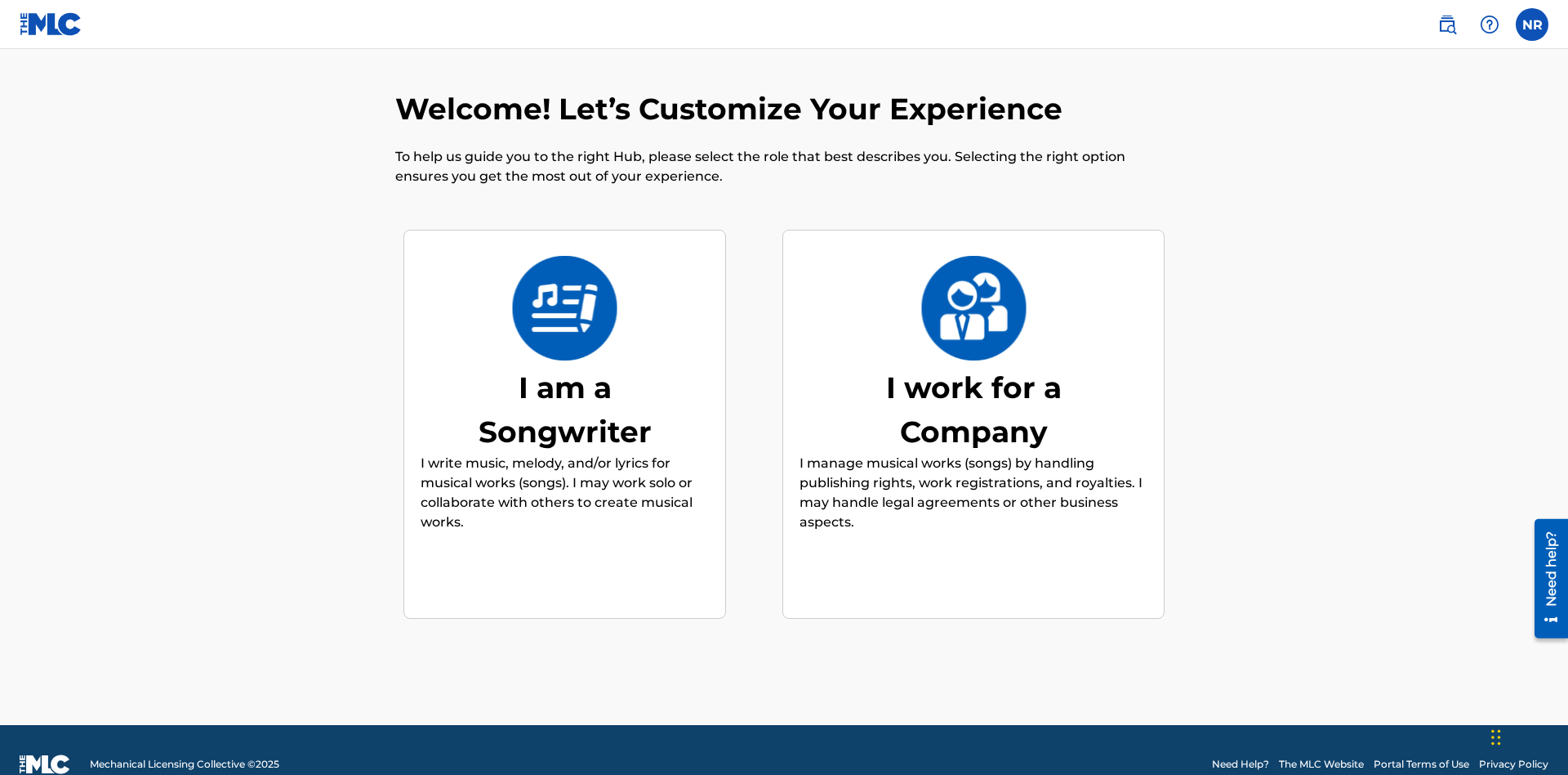
click at [564, 380] on div "I am a Songwriter" at bounding box center [565, 409] width 245 height 88
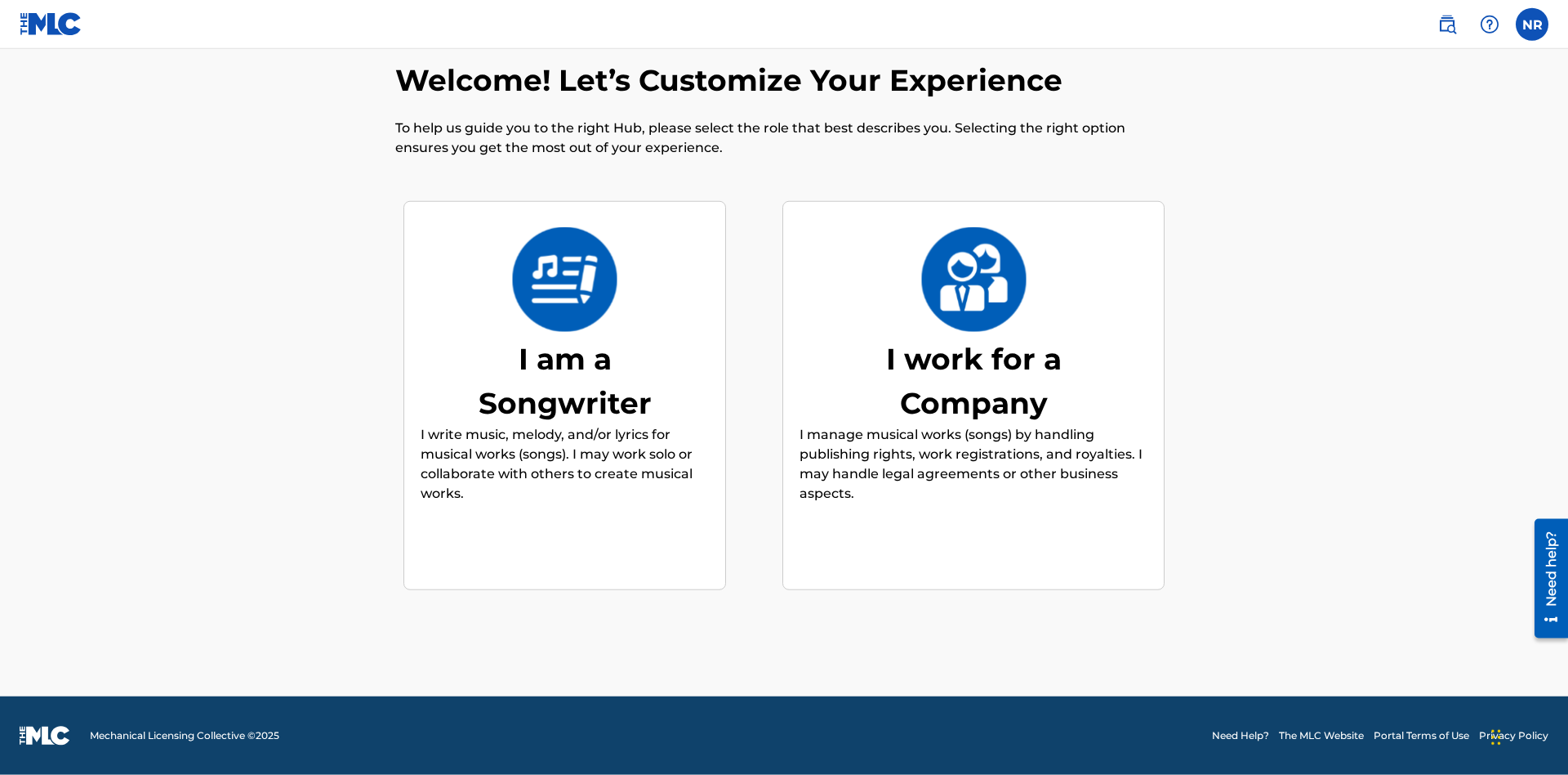
scroll to position [183, 0]
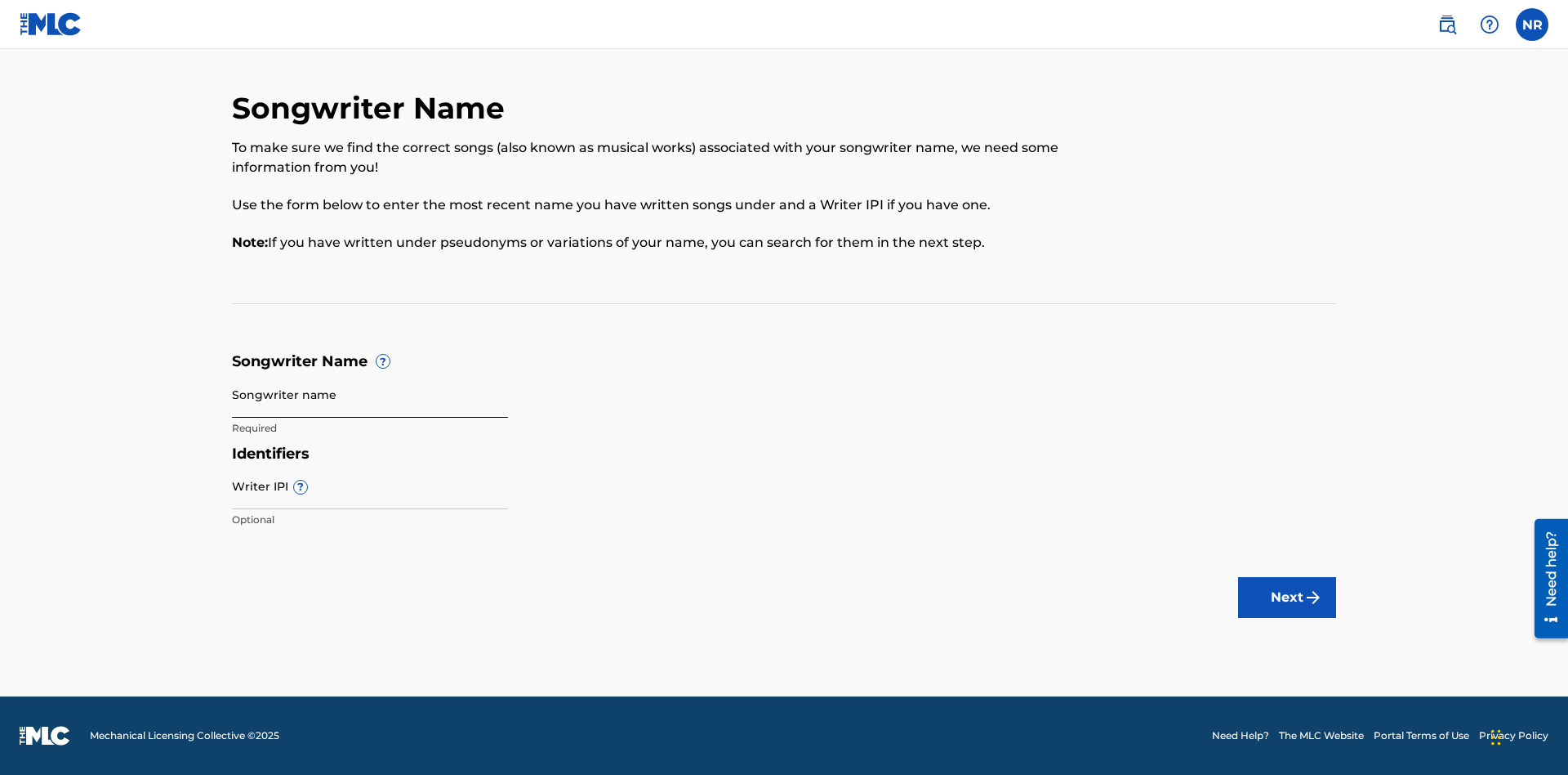
click at [370, 394] on input "Songwriter name" at bounding box center [370, 394] width 276 height 46
type input "vrTkNq9T4pfycouDpAOWnOXnj uSHRsp4x4N2Pbd2mUxYY9GtQV"
click at [370, 485] on input "Writer IPI ?" at bounding box center [370, 485] width 276 height 46
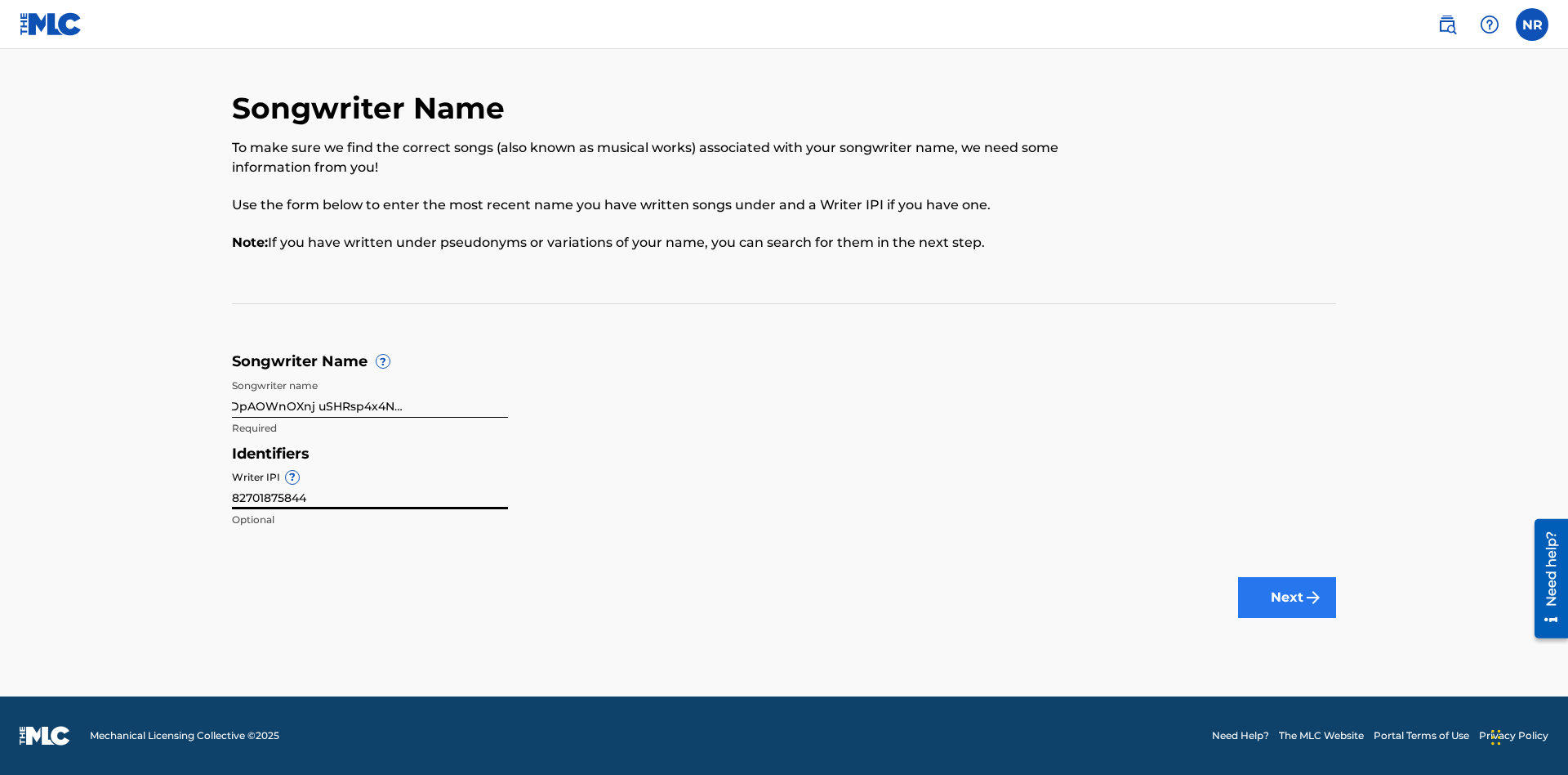
type input "82701875844"
click at [1288, 598] on button "Next" at bounding box center [1288, 597] width 98 height 41
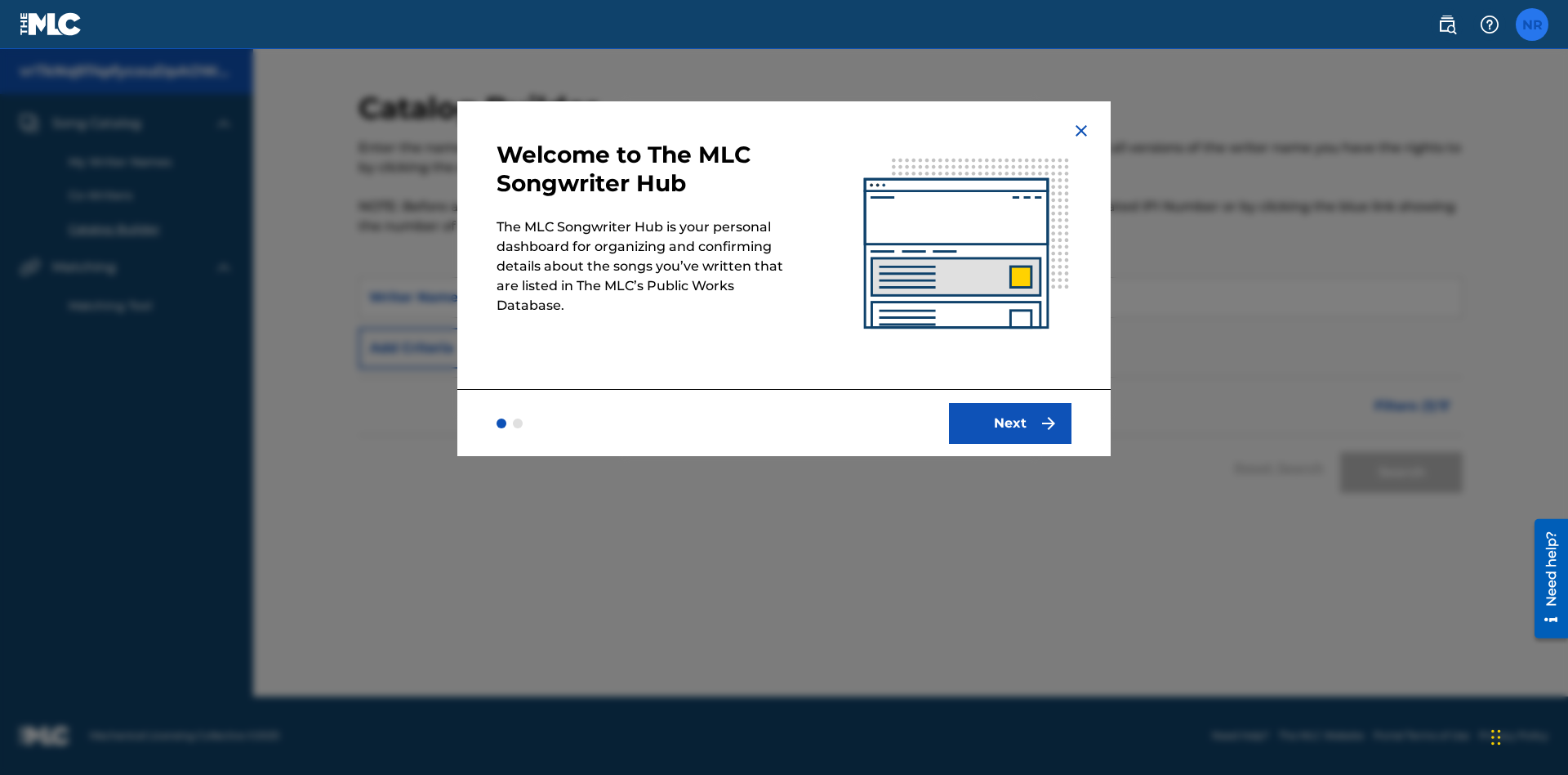
click at [1532, 24] on label at bounding box center [1532, 25] width 33 height 33
click at [1532, 25] on input "NR Nicole Ribble 28e0d8c5-ca71-47ca-81ac-c854385c5973@mailslurp.biz Notificatio…" at bounding box center [1532, 25] width 0 height 0
